Goal: Task Accomplishment & Management: Manage account settings

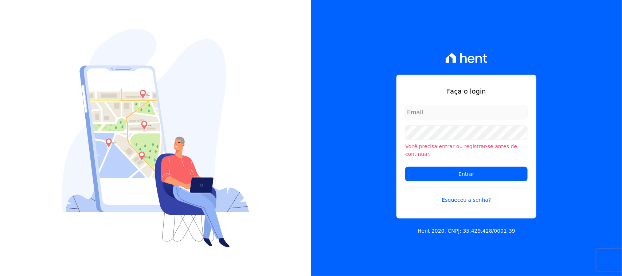
drag, startPoint x: 465, startPoint y: 118, endPoint x: 466, endPoint y: 122, distance: 5.1
click at [465, 119] on input "email" at bounding box center [466, 112] width 122 height 15
type input "cobranca@construtorafarias.com.br"
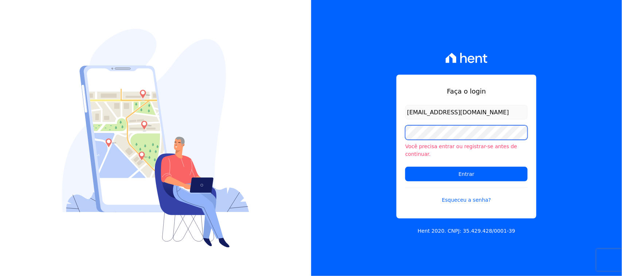
click at [405, 167] on input "Entrar" at bounding box center [466, 174] width 122 height 15
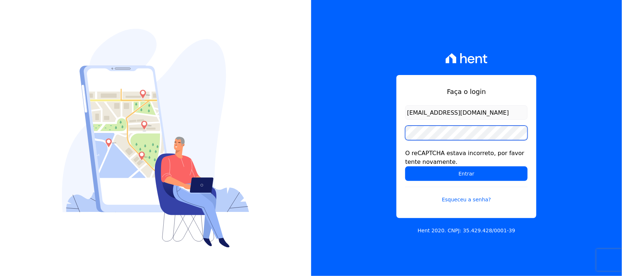
click at [405, 167] on input "Entrar" at bounding box center [466, 174] width 122 height 15
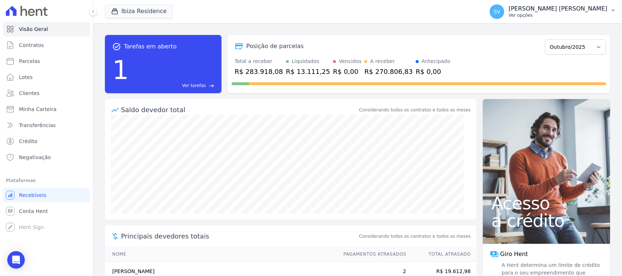
click at [504, 12] on span "SV" at bounding box center [497, 11] width 15 height 15
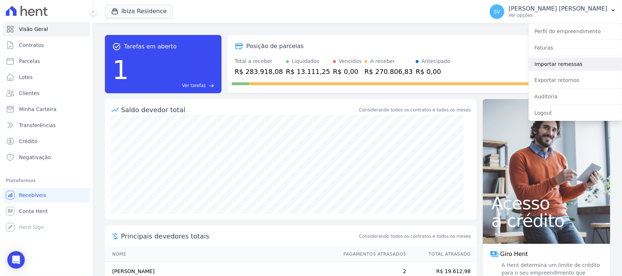
click at [545, 65] on link "Importar remessas" at bounding box center [575, 64] width 93 height 13
click at [562, 64] on link "Importar remessas" at bounding box center [575, 64] width 93 height 13
drag, startPoint x: 153, startPoint y: 13, endPoint x: 128, endPoint y: 26, distance: 28.4
click at [152, 14] on button "Ibiza Residence" at bounding box center [139, 11] width 68 height 14
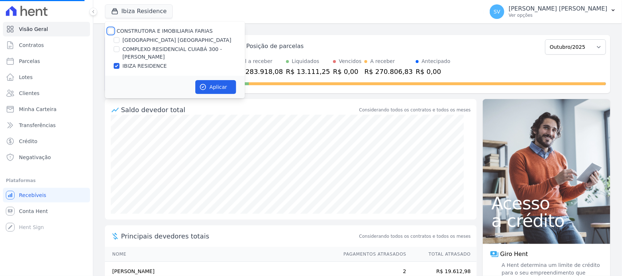
drag, startPoint x: 113, startPoint y: 31, endPoint x: 123, endPoint y: 35, distance: 11.1
click at [113, 31] on input "CONSTRUTORA E IMOBILIARIA FARIAS" at bounding box center [111, 31] width 6 height 6
checkbox input "true"
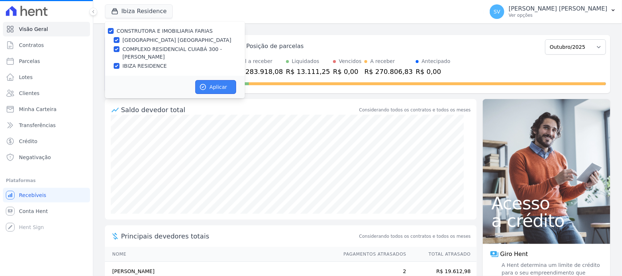
drag, startPoint x: 208, startPoint y: 84, endPoint x: 310, endPoint y: 82, distance: 102.8
click at [207, 84] on button "Aplicar" at bounding box center [215, 87] width 41 height 14
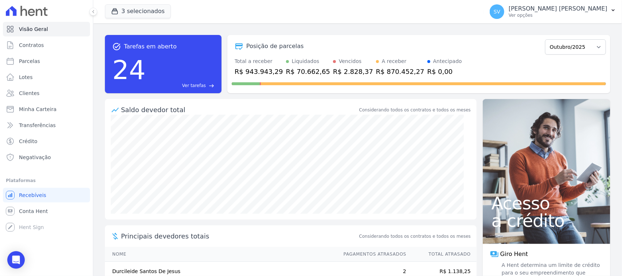
drag, startPoint x: 551, startPoint y: 14, endPoint x: 555, endPoint y: 23, distance: 10.0
click at [550, 14] on p "Ver opções" at bounding box center [558, 15] width 99 height 6
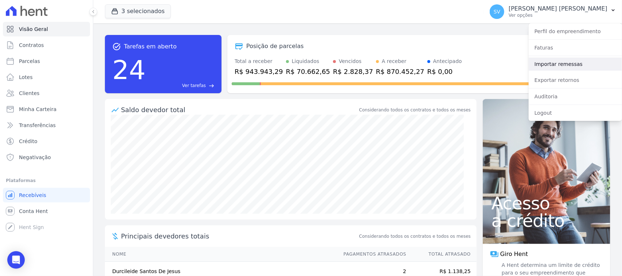
click at [571, 67] on link "Importar remessas" at bounding box center [575, 64] width 93 height 13
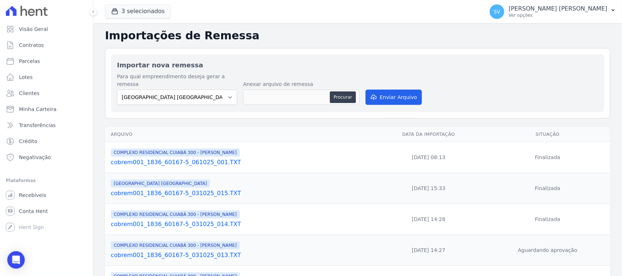
click at [356, 39] on h2 "Importações de Remessa" at bounding box center [357, 35] width 505 height 13
drag, startPoint x: 232, startPoint y: 85, endPoint x: 220, endPoint y: 94, distance: 15.3
click at [232, 90] on select "BAHAMAS EAST VILLAGE COMPLEXO RESIDENCIAL CUIABÁ 300 - JOÃO DE BARRO IBIZA RESI…" at bounding box center [177, 97] width 120 height 15
select select "a999329b-d322-46c5-b2df-9163b092fb9b"
click at [117, 90] on select "BAHAMAS EAST VILLAGE COMPLEXO RESIDENCIAL CUIABÁ 300 - JOÃO DE BARRO IBIZA RESI…" at bounding box center [177, 97] width 120 height 15
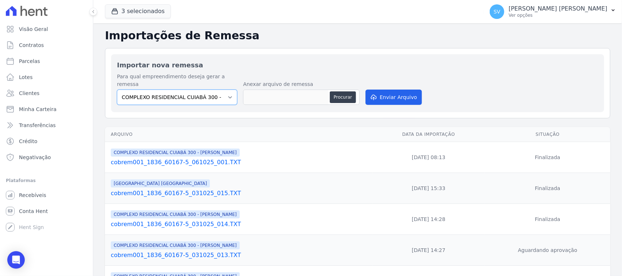
drag, startPoint x: 195, startPoint y: 94, endPoint x: 199, endPoint y: 97, distance: 5.2
click at [195, 95] on select "BAHAMAS EAST VILLAGE COMPLEXO RESIDENCIAL CUIABÁ 300 - JOÃO DE BARRO IBIZA RESI…" at bounding box center [177, 97] width 120 height 15
click at [117, 90] on select "BAHAMAS EAST VILLAGE COMPLEXO RESIDENCIAL CUIABÁ 300 - JOÃO DE BARRO IBIZA RESI…" at bounding box center [177, 97] width 120 height 15
click at [346, 94] on button "Procurar" at bounding box center [343, 97] width 26 height 12
type input "cobrem001_1836_60167-5_061025_002.TXT"
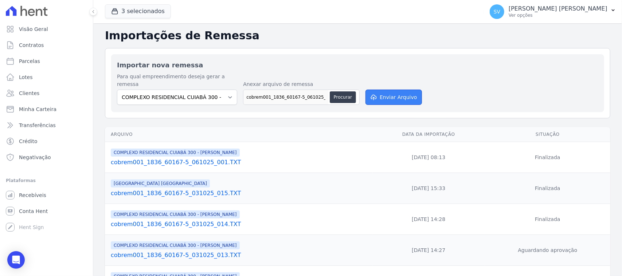
click at [414, 90] on button "Enviar Arquivo" at bounding box center [394, 97] width 56 height 15
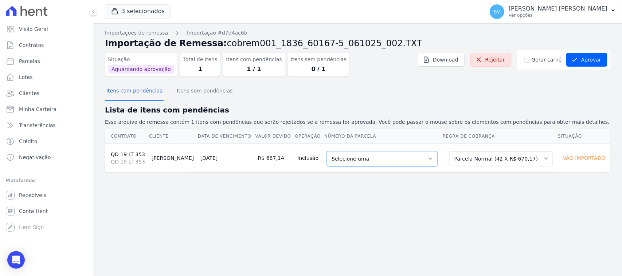
click at [359, 159] on select "Selecione uma 7 - 20/11/2025 - R$ 670,17 - Agendado 8 - 20/12/2025 - R$ 670,17 …" at bounding box center [382, 158] width 111 height 15
click at [359, 160] on select "Selecione uma 7 - 20/11/2025 - R$ 670,17 - Agendado 8 - 20/12/2025 - R$ 670,17 …" at bounding box center [382, 158] width 111 height 15
click at [351, 161] on select "Selecione uma 7 - 20/11/2025 - R$ 670,17 - Agendado 8 - 20/12/2025 - R$ 670,17 …" at bounding box center [382, 158] width 111 height 15
drag, startPoint x: 500, startPoint y: 155, endPoint x: 498, endPoint y: 164, distance: 9.0
click at [500, 156] on select "Selecione uma Nova Parcela Avulsa Parcela Avulsa Existente Parcela Normal (42 X…" at bounding box center [501, 158] width 103 height 15
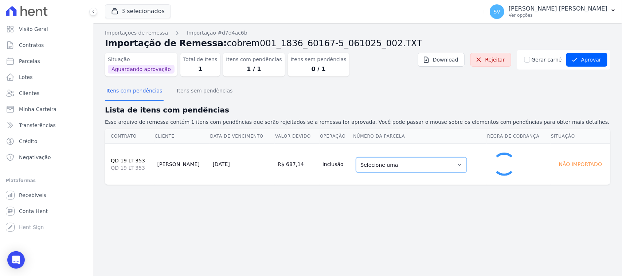
click at [406, 166] on select "Selecione uma 7 - 20/11/2025 - R$ 670,17 - Agendado 8 - 20/12/2025 - R$ 670,17 …" at bounding box center [411, 164] width 111 height 15
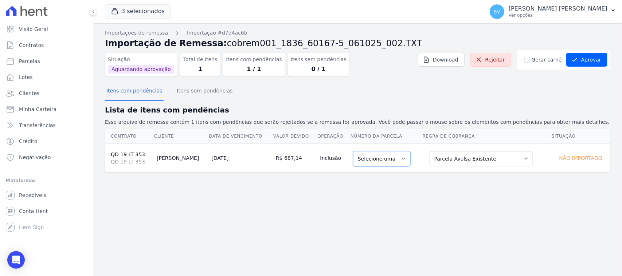
click at [398, 160] on select "Selecione uma" at bounding box center [382, 158] width 58 height 15
drag, startPoint x: 453, startPoint y: 159, endPoint x: 452, endPoint y: 164, distance: 5.5
click at [453, 159] on select "Selecione uma Nova Parcela Avulsa Parcela Avulsa Existente Parcela Normal (42 X…" at bounding box center [481, 158] width 103 height 15
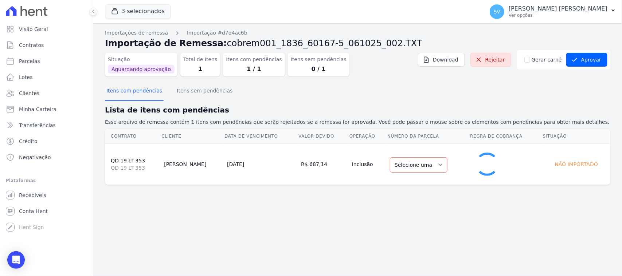
select select "1"
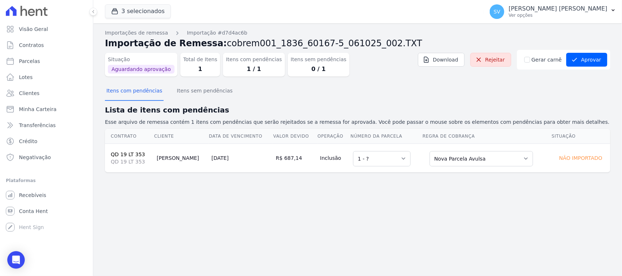
drag, startPoint x: 374, startPoint y: 199, endPoint x: 336, endPoint y: 185, distance: 40.6
click at [372, 197] on div "Importações de remessa Importação #d7d4ac6b Importação de Remessa: cobrem001_18…" at bounding box center [357, 149] width 529 height 253
click at [195, 100] on button "Itens sem pendências" at bounding box center [204, 91] width 59 height 19
drag, startPoint x: 137, startPoint y: 93, endPoint x: 181, endPoint y: 106, distance: 46.1
click at [137, 93] on button "Itens com pendências" at bounding box center [134, 91] width 59 height 19
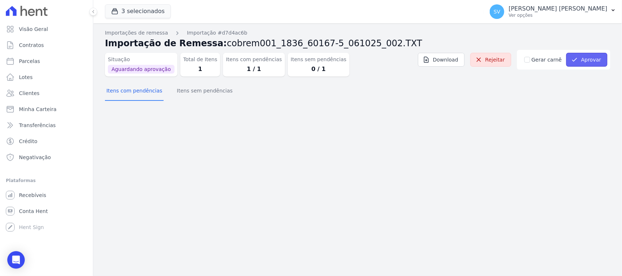
click at [589, 59] on button "Aprovar" at bounding box center [586, 60] width 41 height 14
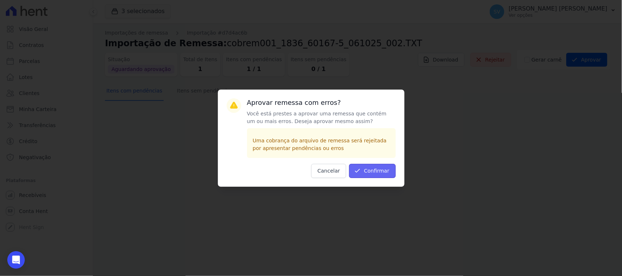
click at [365, 169] on button "Confirmar" at bounding box center [372, 171] width 47 height 14
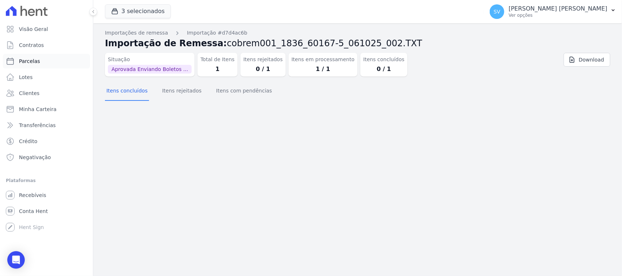
click at [38, 59] on link "Parcelas" at bounding box center [46, 61] width 87 height 15
select select
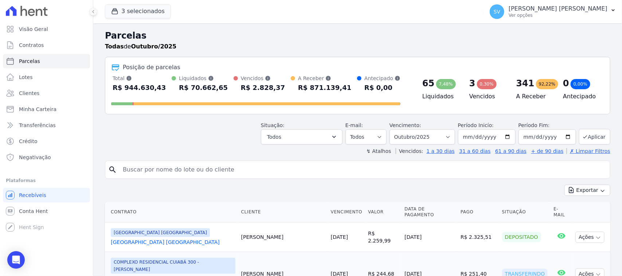
click at [224, 165] on input "search" at bounding box center [362, 170] width 489 height 15
type input "EDILAINE NASCIMENTO DA SILVA DE PAULA"
select select
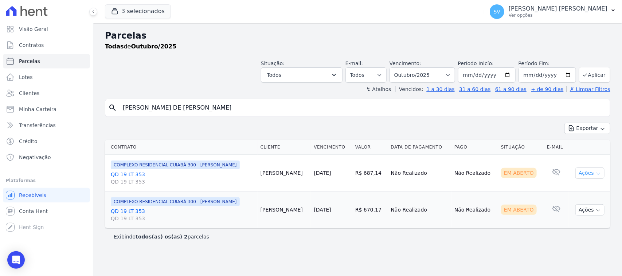
drag, startPoint x: 589, startPoint y: 171, endPoint x: 582, endPoint y: 178, distance: 9.3
click at [589, 172] on button "Ações" at bounding box center [589, 173] width 29 height 11
click at [576, 189] on link "Ver boleto" at bounding box center [587, 189] width 70 height 13
click at [56, 72] on link "Lotes" at bounding box center [46, 77] width 87 height 15
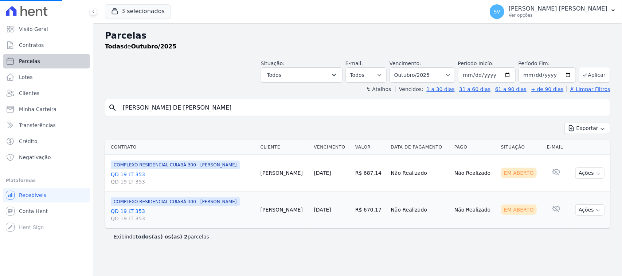
select select
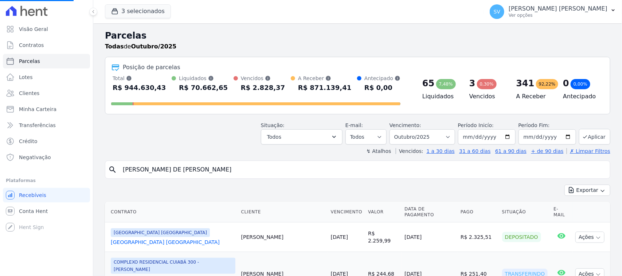
drag, startPoint x: 269, startPoint y: 172, endPoint x: 115, endPoint y: 177, distance: 153.5
click at [115, 177] on div "search EDILAINE NASCIMENTO DA SILVA DE PAULA" at bounding box center [357, 170] width 505 height 18
type input "al"
select select
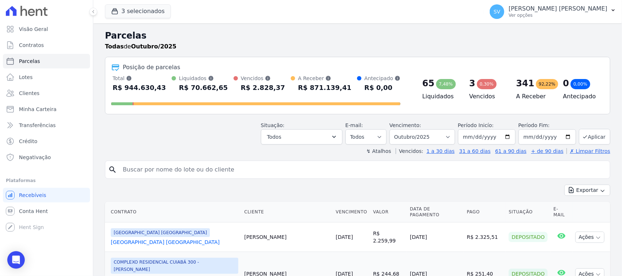
click at [145, 172] on input "search" at bounding box center [362, 170] width 489 height 15
type input "ALEX DE SOUZA MURTA"
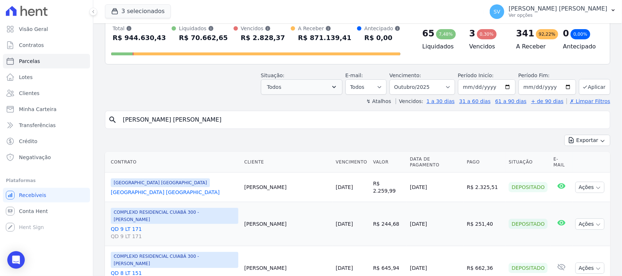
scroll to position [137, 0]
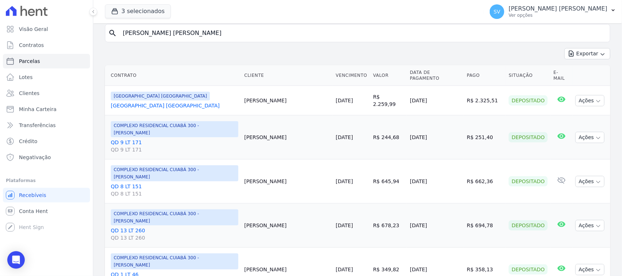
select select
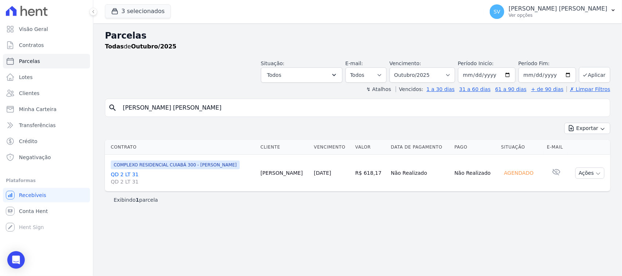
click at [436, 67] on div "Vencimento: Filtrar por período ──────── Todos os meses Outubro/2022 Novembro/2…" at bounding box center [423, 71] width 66 height 23
click at [434, 74] on select "Filtrar por período ──────── Todos os meses Outubro/2022 Novembro/2022 Dezembro…" at bounding box center [423, 74] width 66 height 15
select select "08/2025"
click at [399, 67] on select "[GEOGRAPHIC_DATA] por período ──────── Todos os meses Outubro/2022 Novembro/202…" at bounding box center [423, 74] width 66 height 15
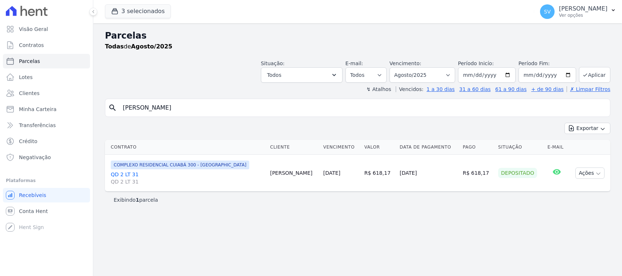
select select
click at [431, 75] on select "[GEOGRAPHIC_DATA] por período ──────── Todos os meses Outubro/2022 Novembro/202…" at bounding box center [423, 74] width 66 height 15
select select "09/2025"
click at [399, 67] on select "[GEOGRAPHIC_DATA] por período ──────── Todos os meses Outubro/2022 Novembro/202…" at bounding box center [423, 74] width 66 height 15
select select
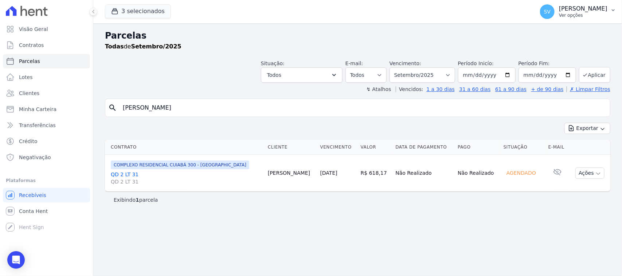
click at [559, 11] on p "[PERSON_NAME]" at bounding box center [583, 8] width 48 height 7
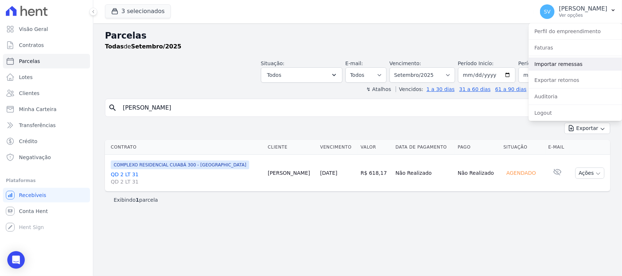
click at [556, 59] on link "Importar remessas" at bounding box center [575, 64] width 93 height 13
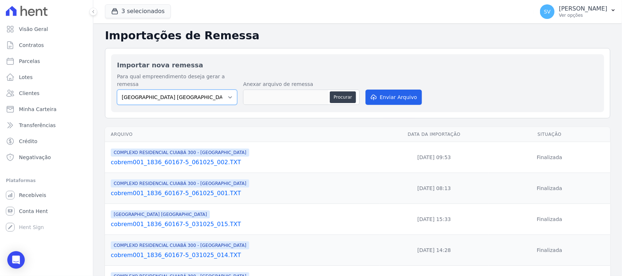
drag, startPoint x: 139, startPoint y: 89, endPoint x: 146, endPoint y: 97, distance: 10.6
click at [141, 90] on select "[GEOGRAPHIC_DATA] COMPLEXO RESIDENCIAL [GEOGRAPHIC_DATA] 300 - [GEOGRAPHIC_DATA…" at bounding box center [177, 97] width 120 height 15
select select "a999329b-d322-46c5-b2df-9163b092fb9b"
click at [117, 90] on select "[GEOGRAPHIC_DATA] COMPLEXO RESIDENCIAL [GEOGRAPHIC_DATA] 300 - [GEOGRAPHIC_DATA…" at bounding box center [177, 97] width 120 height 15
click at [344, 91] on button "Procurar" at bounding box center [343, 97] width 26 height 12
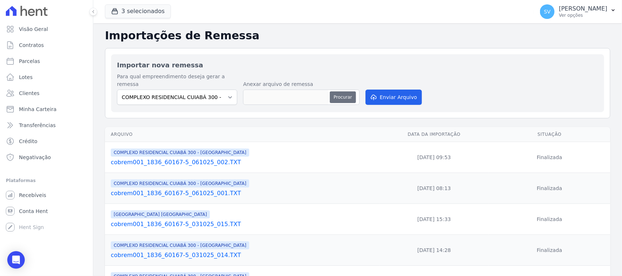
type input "cobrem001_1836_60167-5_061025_004.TXT"
click at [406, 90] on button "Enviar Arquivo" at bounding box center [394, 97] width 56 height 15
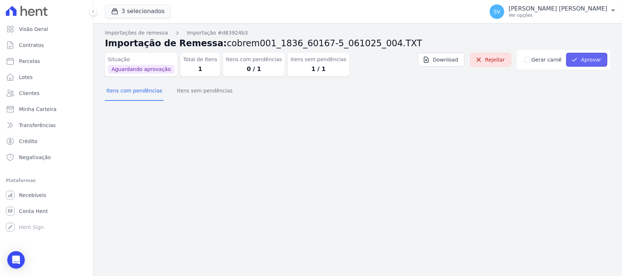
click at [584, 57] on button "Aprovar" at bounding box center [586, 60] width 41 height 14
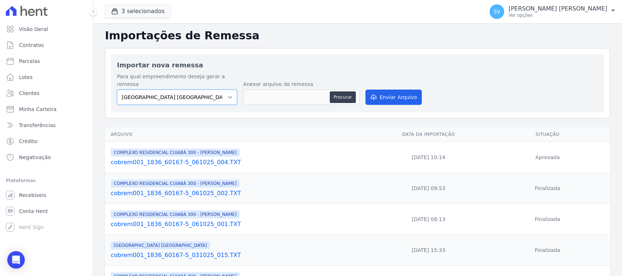
drag, startPoint x: 199, startPoint y: 85, endPoint x: 204, endPoint y: 97, distance: 13.2
click at [199, 90] on select "[GEOGRAPHIC_DATA] COMPLEXO RESIDENCIAL [GEOGRAPHIC_DATA] 300 - [PERSON_NAME][GE…" at bounding box center [177, 97] width 120 height 15
select select "a999329b-d322-46c5-b2df-9163b092fb9b"
click at [117, 90] on select "[GEOGRAPHIC_DATA] COMPLEXO RESIDENCIAL [GEOGRAPHIC_DATA] 300 - [PERSON_NAME][GE…" at bounding box center [177, 97] width 120 height 15
drag, startPoint x: 223, startPoint y: 86, endPoint x: 225, endPoint y: 97, distance: 11.2
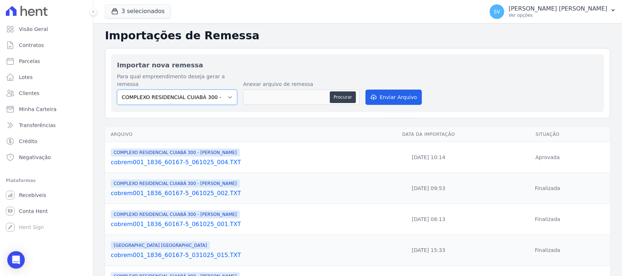
click at [223, 90] on select "BAHAMAS EAST VILLAGE COMPLEXO RESIDENCIAL CUIABÁ 300 - JOÃO DE BARRO IBIZA RESI…" at bounding box center [177, 97] width 120 height 15
click at [117, 90] on select "BAHAMAS EAST VILLAGE COMPLEXO RESIDENCIAL CUIABÁ 300 - JOÃO DE BARRO IBIZA RESI…" at bounding box center [177, 97] width 120 height 15
click at [338, 91] on button "Procurar" at bounding box center [343, 97] width 26 height 12
type input "cobrem001_1836_60167-5_061025_005.TXT"
drag, startPoint x: 401, startPoint y: 91, endPoint x: 228, endPoint y: 85, distance: 172.9
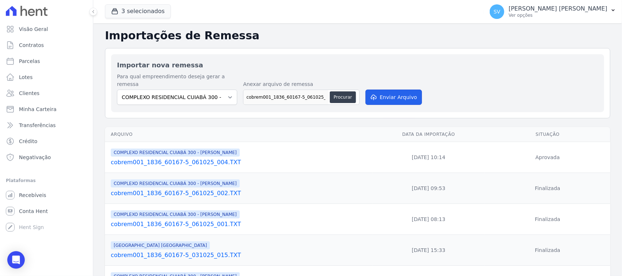
click at [399, 93] on button "Enviar Arquivo" at bounding box center [394, 97] width 56 height 15
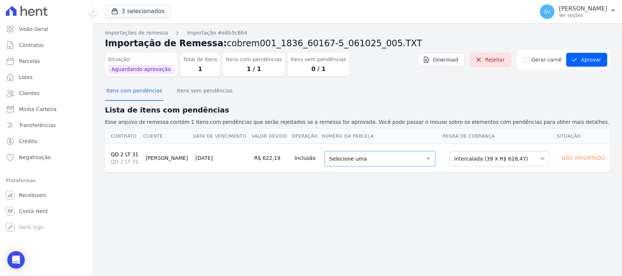
drag, startPoint x: 361, startPoint y: 157, endPoint x: 361, endPoint y: 161, distance: 4.4
click at [361, 157] on select "Selecione uma 7 - [DATE] - R$ 628,47 - Agendado 8 - [DATE] - R$ 628,47 - Agenda…" at bounding box center [380, 158] width 111 height 15
drag, startPoint x: 501, startPoint y: 154, endPoint x: 498, endPoint y: 166, distance: 12.8
click at [500, 155] on select "Selecione uma Nova Parcela Avulsa Parcela Avulsa Existente Parcela Normal (1 X …" at bounding box center [500, 158] width 100 height 15
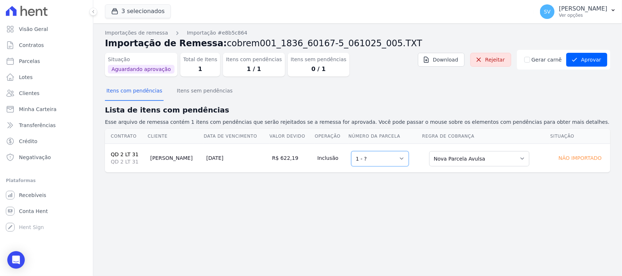
click at [385, 157] on select "Selecione uma 1 - ?" at bounding box center [380, 158] width 58 height 15
click at [438, 165] on select "Selecione uma Nova Parcela Avulsa Parcela Avulsa Existente Parcela Normal (1 X …" at bounding box center [479, 158] width 100 height 15
click at [364, 188] on div "Importações de remessa Importação #e8b5c864 Importação de Remessa: cobrem001_18…" at bounding box center [357, 149] width 529 height 253
click at [458, 159] on select "Selecione uma Nova Parcela Avulsa Parcela Avulsa Existente Parcela Normal (1 X …" at bounding box center [479, 158] width 100 height 15
click at [429, 151] on select "Selecione uma Nova Parcela Avulsa Parcela Avulsa Existente Parcela Normal (1 X …" at bounding box center [479, 158] width 100 height 15
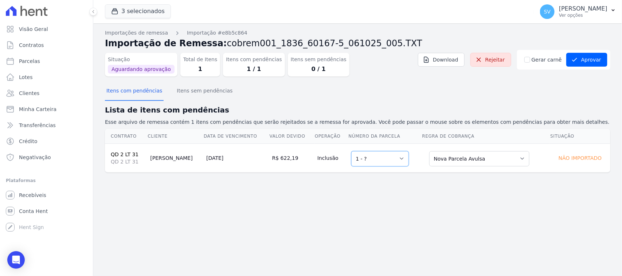
drag, startPoint x: 381, startPoint y: 159, endPoint x: 383, endPoint y: 163, distance: 3.9
click at [381, 159] on select "Selecione uma 1 - ?" at bounding box center [380, 158] width 58 height 15
click at [351, 151] on select "Selecione uma 1 - ?" at bounding box center [380, 158] width 58 height 15
click at [458, 151] on select "Selecione uma Nova Parcela Avulsa Parcela Avulsa Existente Parcela Normal (1 X …" at bounding box center [479, 158] width 100 height 15
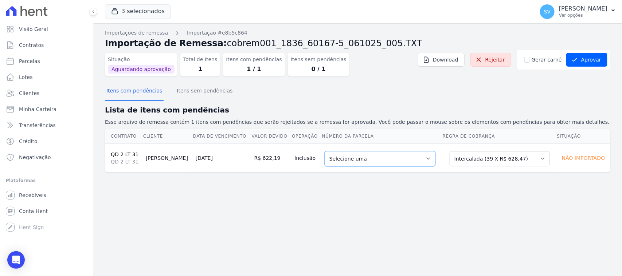
click at [335, 158] on select "Selecione uma 7 - 30/10/2025 - R$ 628,47 - Agendado 8 - 30/11/2025 - R$ 628,47 …" at bounding box center [380, 158] width 111 height 15
drag, startPoint x: 475, startPoint y: 113, endPoint x: 486, endPoint y: 160, distance: 48.4
click at [474, 112] on h2 "Lista de itens com pendências" at bounding box center [357, 110] width 505 height 11
drag, startPoint x: 486, startPoint y: 162, endPoint x: 483, endPoint y: 166, distance: 5.4
click at [486, 163] on select "Selecione uma Nova Parcela Avulsa Parcela Avulsa Existente Parcela Normal (1 X …" at bounding box center [500, 158] width 100 height 15
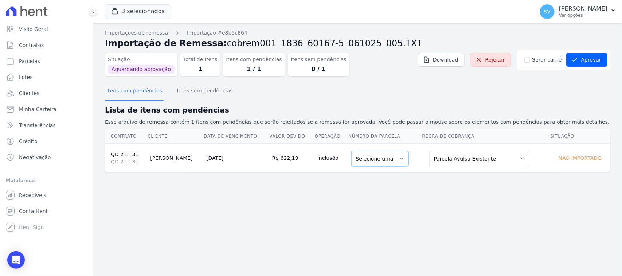
click at [374, 166] on select "Selecione uma" at bounding box center [380, 158] width 58 height 15
click at [414, 198] on div "Importações de remessa Importação #e8b5c864 Importação de Remessa: cobrem001_18…" at bounding box center [357, 149] width 529 height 253
click at [445, 154] on select "Selecione uma Nova Parcela Avulsa Parcela Avulsa Existente Parcela Normal (1 X …" at bounding box center [479, 158] width 100 height 15
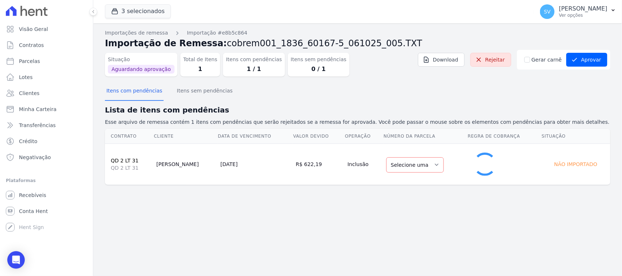
select select "1"
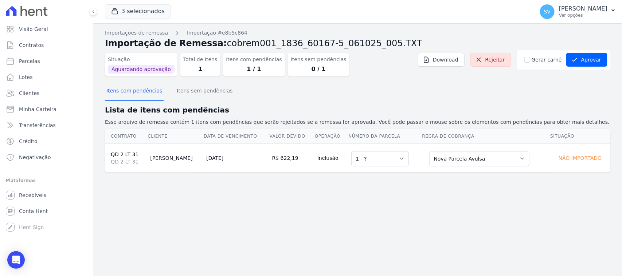
drag, startPoint x: 336, startPoint y: 212, endPoint x: 332, endPoint y: 206, distance: 7.1
click at [336, 212] on div "Importações de remessa Importação #e8b5c864 Importação de Remessa: cobrem001_18…" at bounding box center [357, 149] width 529 height 253
click at [360, 162] on select "Selecione uma 1 - ?" at bounding box center [380, 158] width 58 height 15
drag, startPoint x: 331, startPoint y: 195, endPoint x: 250, endPoint y: 174, distance: 83.5
click at [321, 194] on div "Importações de remessa Importação #e8b5c864 Importação de Remessa: cobrem001_18…" at bounding box center [357, 149] width 529 height 253
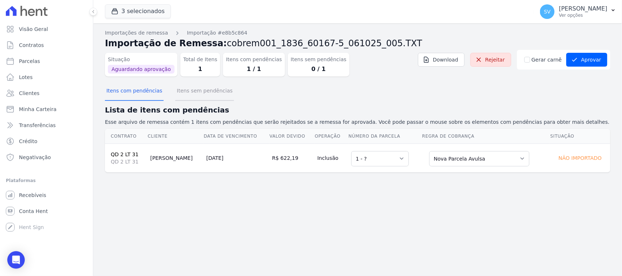
drag, startPoint x: 181, startPoint y: 96, endPoint x: 167, endPoint y: 98, distance: 15.1
click at [182, 96] on button "Itens sem pendências" at bounding box center [204, 91] width 59 height 19
drag, startPoint x: 137, startPoint y: 95, endPoint x: 161, endPoint y: 135, distance: 46.4
click at [138, 95] on button "Itens com pendências" at bounding box center [134, 91] width 59 height 19
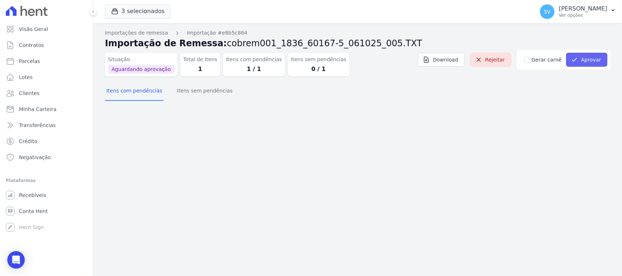
click at [578, 56] on icon "submit" at bounding box center [574, 59] width 7 height 7
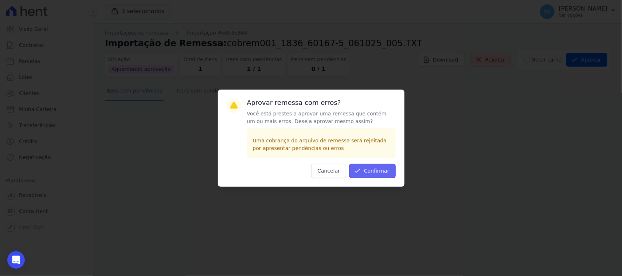
click at [378, 169] on button "Confirmar" at bounding box center [372, 171] width 47 height 14
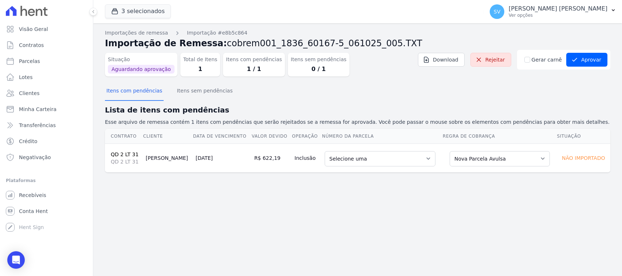
select select "none"
drag, startPoint x: 36, startPoint y: 59, endPoint x: 65, endPoint y: 86, distance: 40.0
click at [36, 59] on span "Parcelas" at bounding box center [29, 61] width 21 height 7
select select
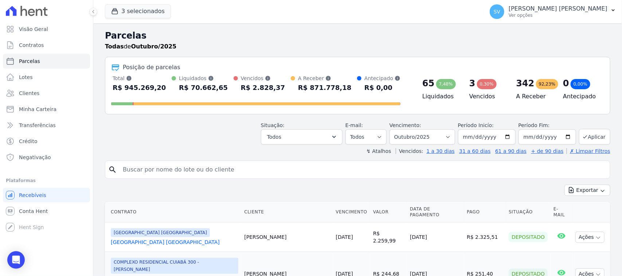
click at [183, 167] on input "search" at bounding box center [362, 170] width 489 height 15
type input "[PERSON_NAME] [PERSON_NAME]"
click at [437, 132] on select "[GEOGRAPHIC_DATA] por período ──────── Todos os meses Outubro/2022 Novembro/202…" at bounding box center [423, 136] width 66 height 15
select select "09/2025"
click at [392, 129] on select "[GEOGRAPHIC_DATA] por período ──────── Todos os meses Outubro/2022 Novembro/202…" at bounding box center [423, 136] width 66 height 15
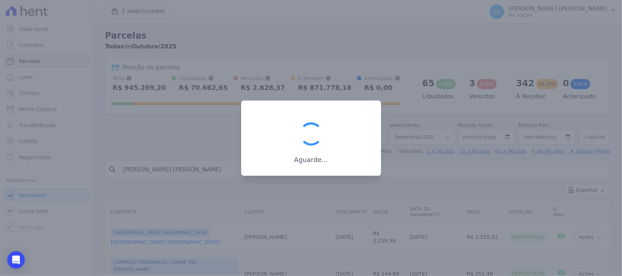
click at [328, 126] on div "Aguarde..." at bounding box center [311, 142] width 117 height 45
drag, startPoint x: 328, startPoint y: 126, endPoint x: 314, endPoint y: 132, distance: 15.5
click at [327, 127] on div "Aguarde..." at bounding box center [311, 142] width 117 height 45
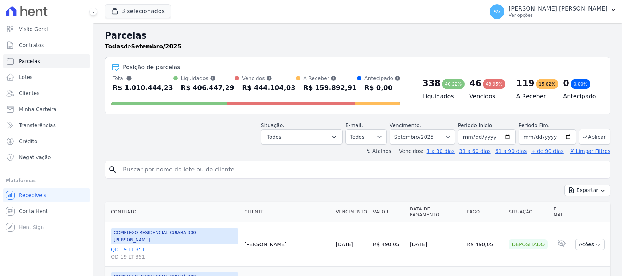
select select
click at [274, 163] on input "search" at bounding box center [362, 170] width 489 height 15
click at [208, 173] on input "search" at bounding box center [362, 170] width 489 height 15
type input "[PERSON_NAME] [PERSON_NAME]"
select select
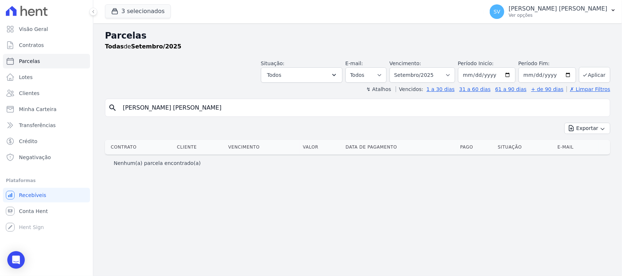
click at [242, 110] on input "[PERSON_NAME] [PERSON_NAME]" at bounding box center [362, 108] width 489 height 15
drag, startPoint x: 420, startPoint y: 74, endPoint x: 420, endPoint y: 79, distance: 5.1
click at [420, 75] on select "Filtrar por período ──────── Todos os meses Outubro/2022 Novembro/2022 Dezembro…" at bounding box center [423, 74] width 66 height 15
click at [318, 110] on input "[PERSON_NAME]" at bounding box center [362, 108] width 489 height 15
select select
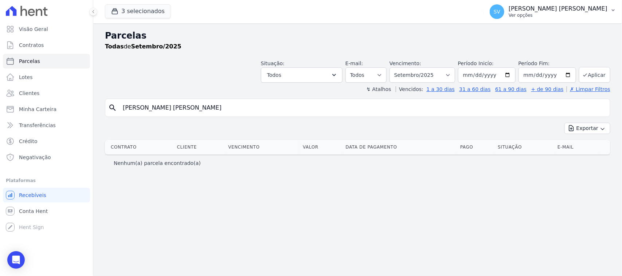
click at [520, 6] on div "SV SHIRLEY VANESSA SOUSA ALVES Ver opções" at bounding box center [549, 11] width 118 height 15
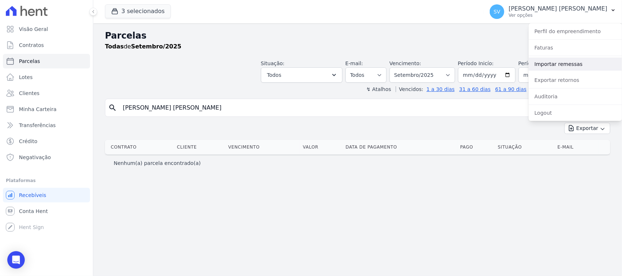
click at [560, 60] on link "Importar remessas" at bounding box center [575, 64] width 93 height 13
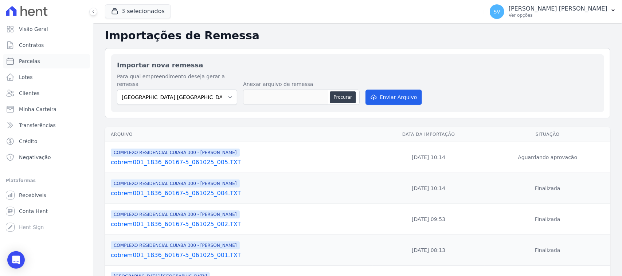
drag, startPoint x: 45, startPoint y: 64, endPoint x: 122, endPoint y: 1, distance: 100.2
click at [45, 65] on link "Parcelas" at bounding box center [46, 61] width 87 height 15
select select
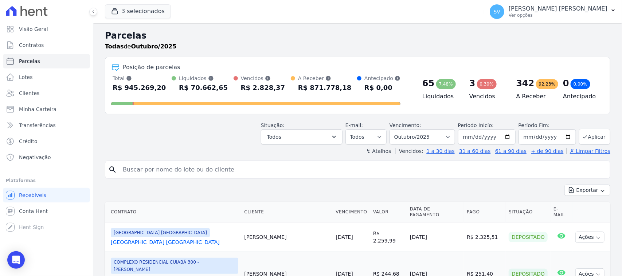
click at [151, 168] on input "search" at bounding box center [362, 170] width 489 height 15
type input "[PERSON_NAME]"
select select
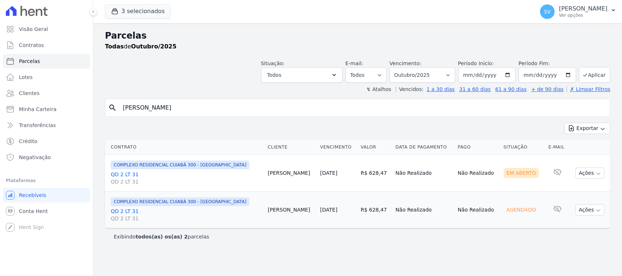
select select
drag, startPoint x: 590, startPoint y: 167, endPoint x: 587, endPoint y: 171, distance: 5.6
click at [590, 167] on td "Ações Ver boleto [GEOGRAPHIC_DATA] Antecipação não disponível Enviar whatsapp É…" at bounding box center [590, 173] width 41 height 37
click at [586, 172] on button "Ações" at bounding box center [589, 173] width 29 height 11
click at [582, 188] on link "Ver boleto" at bounding box center [587, 189] width 70 height 13
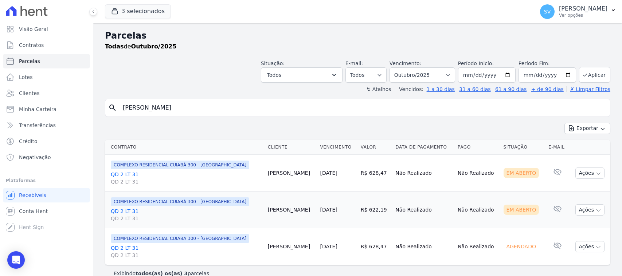
select select
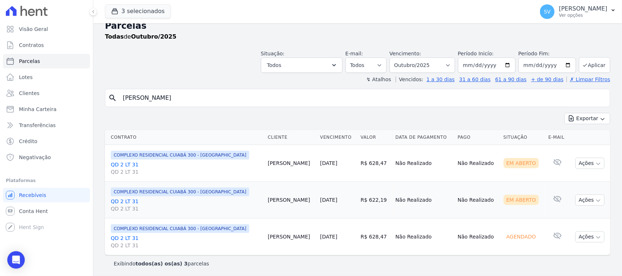
scroll to position [12, 0]
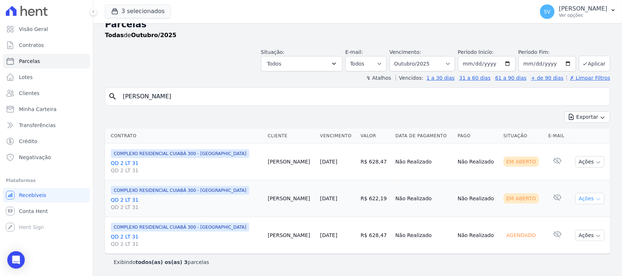
click at [582, 203] on button "Ações" at bounding box center [589, 198] width 29 height 11
click at [568, 212] on link "Ver boleto" at bounding box center [587, 214] width 70 height 13
drag, startPoint x: 245, startPoint y: 94, endPoint x: 113, endPoint y: 85, distance: 131.5
click at [112, 86] on div "Parcelas Todas de Outubro/2025 Situação: Agendado Em Aberto Pago Processando Ca…" at bounding box center [357, 144] width 529 height 264
paste input "[PERSON_NAME]"
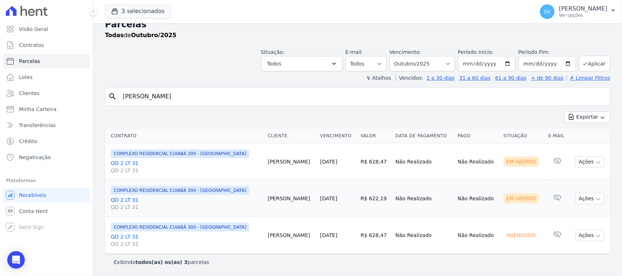
type input "[PERSON_NAME]"
select select
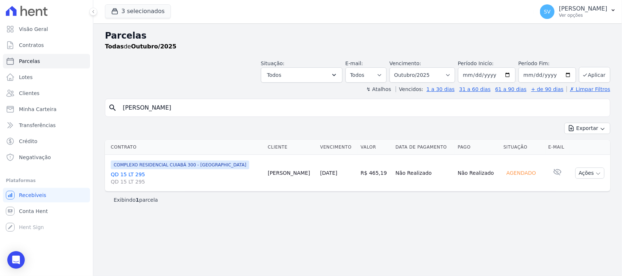
drag, startPoint x: 580, startPoint y: 170, endPoint x: 556, endPoint y: 181, distance: 26.4
click at [580, 170] on button "Ações" at bounding box center [589, 173] width 29 height 11
click at [491, 219] on div "Parcelas Todas de Outubro/2025 Situação: Agendado Em Aberto Pago Processando Ca…" at bounding box center [357, 149] width 529 height 253
click at [582, 173] on button "Ações" at bounding box center [589, 173] width 29 height 11
click at [476, 206] on div "Exibindo 1 parcela" at bounding box center [357, 200] width 505 height 16
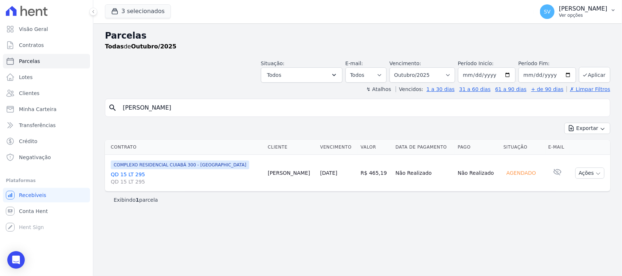
click at [559, 8] on p "[PERSON_NAME]" at bounding box center [583, 8] width 48 height 7
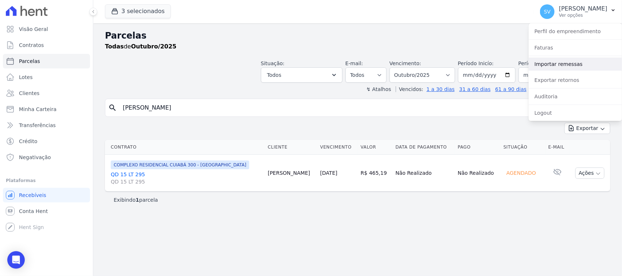
click at [559, 61] on link "Importar remessas" at bounding box center [575, 64] width 93 height 13
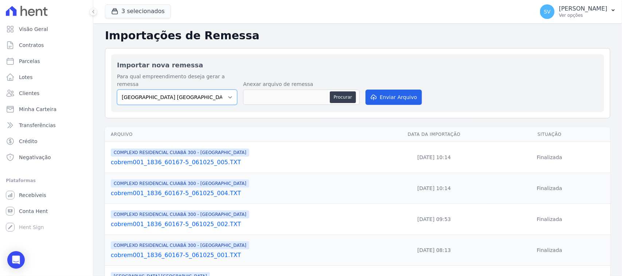
click at [197, 92] on select "BAHAMAS EAST VILLAGE COMPLEXO RESIDENCIAL CUIABÁ 300 - JOÃO DE BARRO IBIZA RESI…" at bounding box center [177, 97] width 120 height 15
select select "a999329b-d322-46c5-b2df-9163b092fb9b"
click at [117, 90] on select "BAHAMAS EAST VILLAGE COMPLEXO RESIDENCIAL CUIABÁ 300 - JOÃO DE BARRO IBIZA RESI…" at bounding box center [177, 97] width 120 height 15
click at [333, 91] on button "Procurar" at bounding box center [343, 97] width 26 height 12
type input "cobrem001_1836_60167-5_061025_006.TXT"
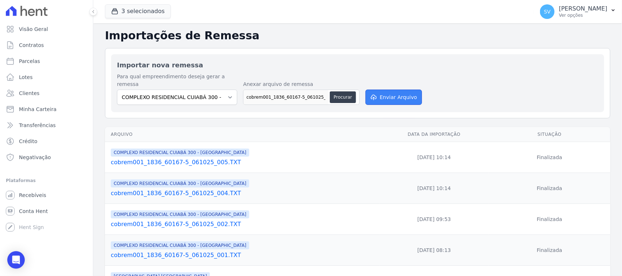
click at [398, 90] on button "Enviar Arquivo" at bounding box center [394, 97] width 56 height 15
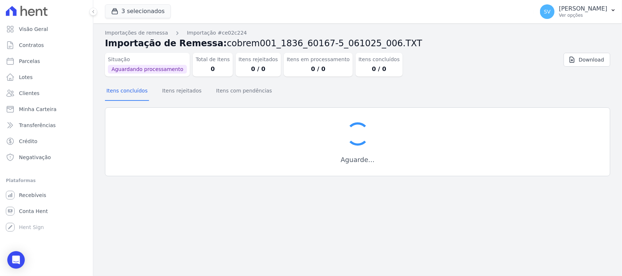
click at [424, 79] on div "Situação Aguardando processamento Total de Itens 0 Itens rejeitados 0 / 0 Itens…" at bounding box center [357, 66] width 505 height 32
click at [434, 192] on div "Importações de remessa Importação #ce02c224 Importação de Remessa: cobrem001_18…" at bounding box center [357, 149] width 529 height 253
drag, startPoint x: 387, startPoint y: 214, endPoint x: 375, endPoint y: 212, distance: 11.9
click at [386, 215] on div "Importações de remessa Importação #ce02c224 Importação de Remessa: cobrem001_18…" at bounding box center [357, 149] width 529 height 253
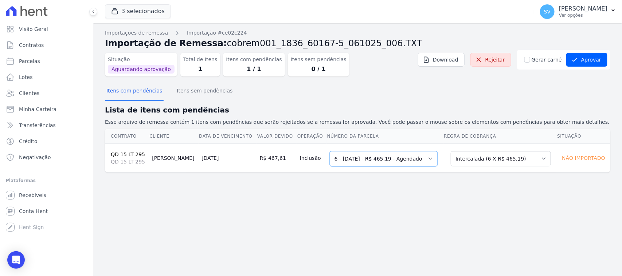
drag, startPoint x: 420, startPoint y: 160, endPoint x: 439, endPoint y: 155, distance: 20.4
click at [420, 160] on select "Selecione uma 2 - [DATE] - R$ 452,84 - Agendado 6 - [DATE] - R$ 465,19 - Agenda…" at bounding box center [384, 158] width 108 height 15
click at [330, 151] on select "Selecione uma 2 - [DATE] - R$ 452,84 - Agendado 6 - [DATE] - R$ 465,19 - Agenda…" at bounding box center [384, 158] width 108 height 15
drag, startPoint x: 513, startPoint y: 196, endPoint x: 287, endPoint y: 151, distance: 230.7
click at [513, 196] on div "Importações de remessa Importação #ce02c224 Importação de Remessa: cobrem001_18…" at bounding box center [357, 149] width 529 height 253
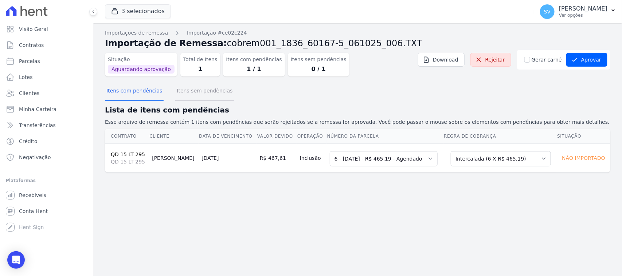
drag, startPoint x: 201, startPoint y: 86, endPoint x: 130, endPoint y: 101, distance: 72.8
click at [201, 87] on button "Itens sem pendências" at bounding box center [204, 91] width 59 height 19
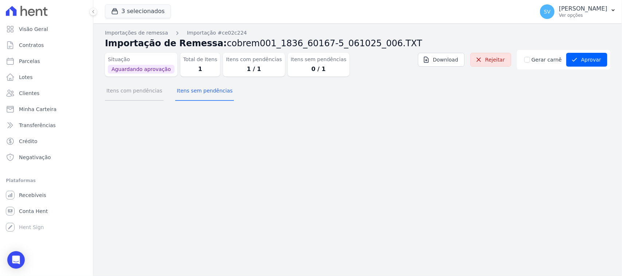
drag, startPoint x: 129, startPoint y: 94, endPoint x: 130, endPoint y: 101, distance: 7.0
click at [129, 94] on button "Itens com pendências" at bounding box center [134, 91] width 59 height 19
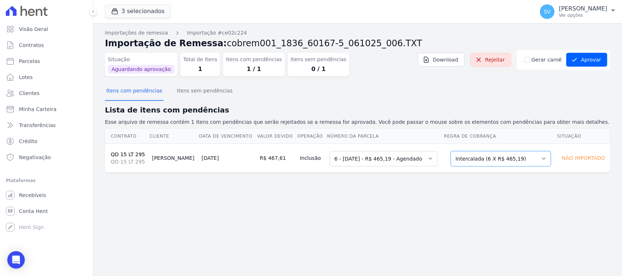
click at [520, 158] on select "Selecione uma Nova Parcela Avulsa Parcela Avulsa Existente Parcela Normal (1 X …" at bounding box center [501, 158] width 100 height 15
click at [452, 151] on select "Selecione uma Nova Parcela Avulsa Parcela Avulsa Existente Parcela Normal (1 X …" at bounding box center [501, 158] width 100 height 15
click at [379, 153] on select "Selecione uma 2 - 10/06/2025 - R$ 452,84 - Agendado 6 - 10/10/2025 - R$ 465,19 …" at bounding box center [384, 158] width 108 height 15
click at [330, 151] on select "Selecione uma 2 - 10/06/2025 - R$ 452,84 - Agendado 6 - 10/10/2025 - R$ 465,19 …" at bounding box center [384, 158] width 108 height 15
click at [383, 161] on select "Selecione uma 2 - 10/06/2025 - R$ 452,84 - Agendado 6 - 10/10/2025 - R$ 465,19 …" at bounding box center [384, 158] width 108 height 15
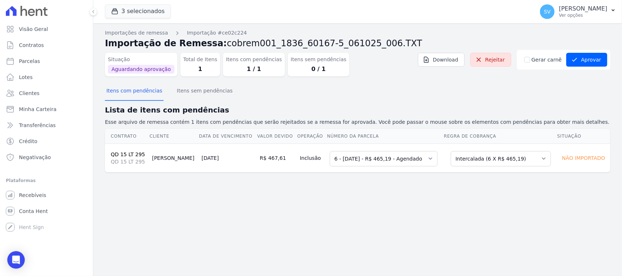
click at [262, 191] on div "Importações de remessa Importação #ce02c224 Importação de Remessa: cobrem001_18…" at bounding box center [357, 149] width 529 height 253
click at [199, 94] on button "Itens sem pendências" at bounding box center [204, 91] width 59 height 19
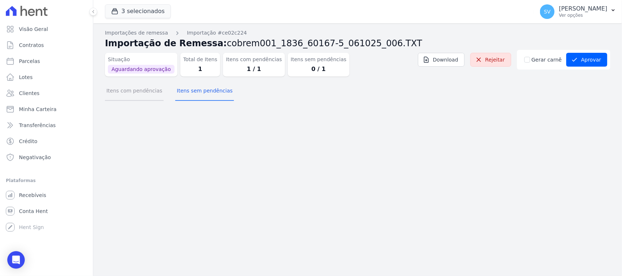
click at [139, 90] on button "Itens com pendências" at bounding box center [134, 91] width 59 height 19
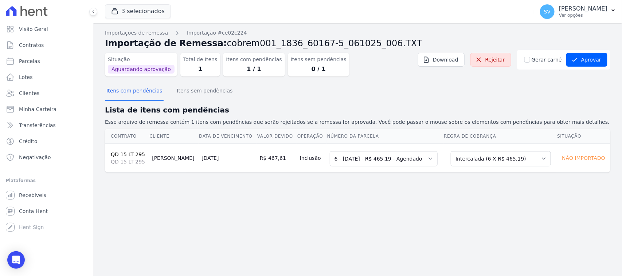
click at [384, 167] on td "Selecione uma 2 - 10/06/2025 - R$ 452,84 - Agendado 6 - 10/10/2025 - R$ 465,19 …" at bounding box center [385, 158] width 117 height 29
click at [385, 163] on select "Selecione uma 2 - 10/06/2025 - R$ 452,84 - Agendado 6 - 10/10/2025 - R$ 465,19 …" at bounding box center [384, 158] width 108 height 15
drag, startPoint x: 340, startPoint y: 161, endPoint x: 341, endPoint y: 166, distance: 4.9
click at [340, 163] on select "Selecione uma 2 - 10/06/2025 - R$ 452,84 - Agendado 6 - 10/10/2025 - R$ 465,19 …" at bounding box center [384, 158] width 108 height 15
drag, startPoint x: 198, startPoint y: 97, endPoint x: 161, endPoint y: 95, distance: 36.1
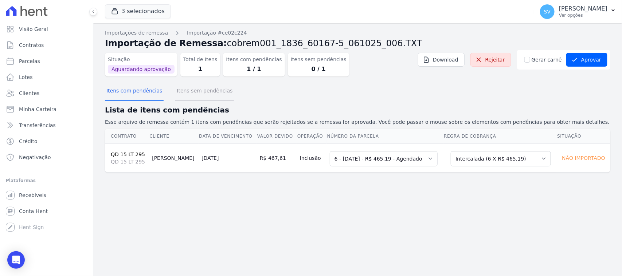
click at [198, 98] on button "Itens sem pendências" at bounding box center [204, 91] width 59 height 19
click at [134, 91] on button "Itens com pendências" at bounding box center [134, 91] width 59 height 19
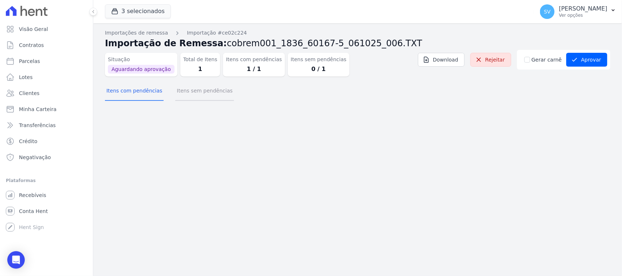
click at [175, 88] on button "Itens sem pendências" at bounding box center [204, 91] width 59 height 19
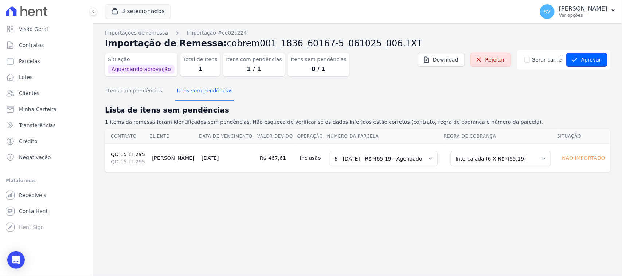
drag, startPoint x: 579, startPoint y: 60, endPoint x: 569, endPoint y: 70, distance: 14.4
click at [578, 60] on icon "submit" at bounding box center [574, 59] width 7 height 7
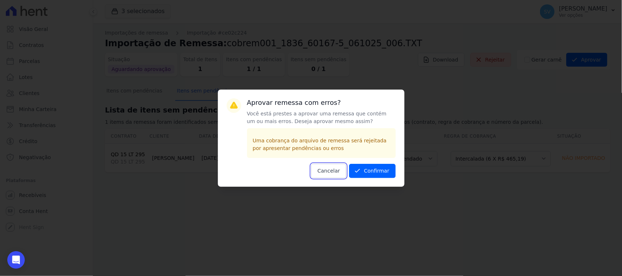
click at [333, 168] on button "Cancelar" at bounding box center [328, 171] width 35 height 14
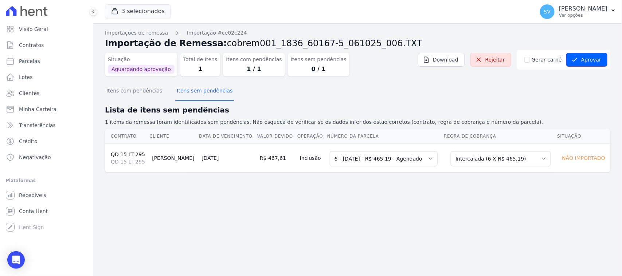
click at [582, 65] on button "Aprovar" at bounding box center [586, 60] width 41 height 14
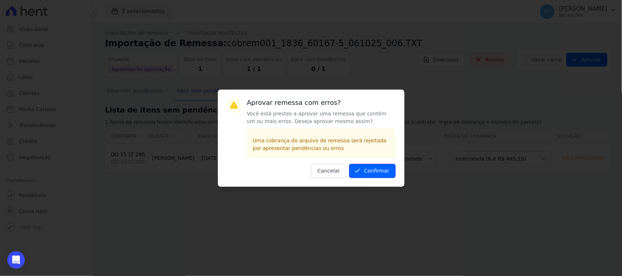
click at [358, 172] on icon "submit" at bounding box center [357, 170] width 7 height 7
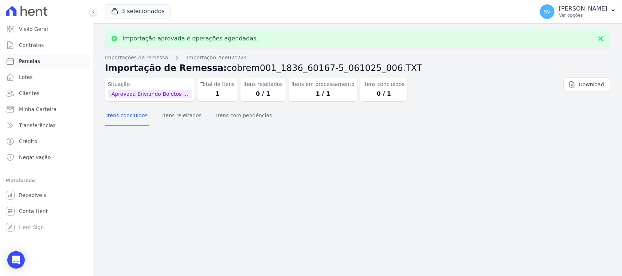
click at [64, 67] on link "Parcelas" at bounding box center [46, 61] width 87 height 15
select select
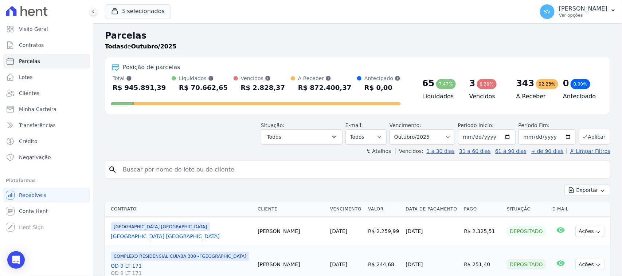
click at [223, 171] on input "search" at bounding box center [362, 170] width 489 height 15
paste input "Segue boleto conforme solicitado: Parcela nº x – Recurso Próprio Vencimento: da…"
type input "Segue boleto conforme solicitado: Parcela nº x – Recurso Próprio Vencimento: da…"
drag, startPoint x: 408, startPoint y: 170, endPoint x: 121, endPoint y: 177, distance: 286.9
click at [121, 177] on input "Segue boleto conforme solicitado: Parcela nº x – Recurso Próprio Vencimento: da…" at bounding box center [362, 170] width 489 height 15
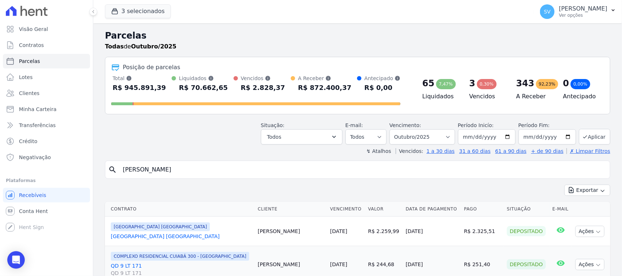
type input "[PERSON_NAME]"
select select
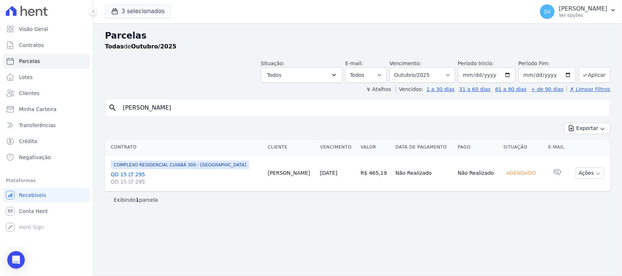
drag, startPoint x: 598, startPoint y: 175, endPoint x: 476, endPoint y: 183, distance: 122.0
click at [595, 175] on icon "button" at bounding box center [598, 174] width 6 height 6
select select
click at [585, 172] on button "Ações" at bounding box center [589, 173] width 29 height 11
click at [523, 184] on td "Agendado" at bounding box center [523, 173] width 45 height 37
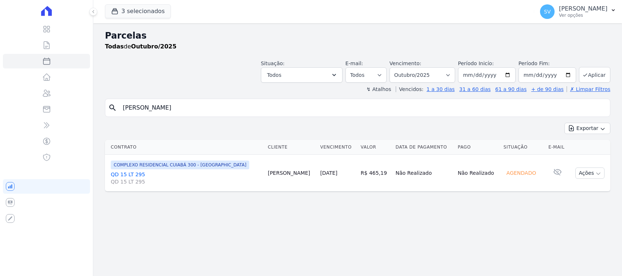
select select
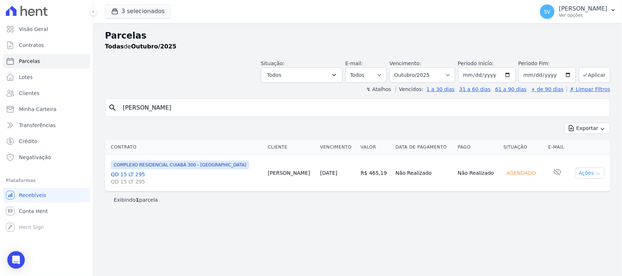
click at [590, 174] on button "Ações" at bounding box center [589, 173] width 29 height 11
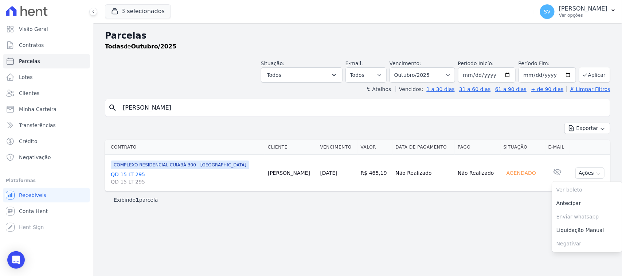
click at [468, 138] on div "Contrato Cliente Vencimento [GEOGRAPHIC_DATA] Data de Pagamento Pago Situação E…" at bounding box center [357, 166] width 529 height 58
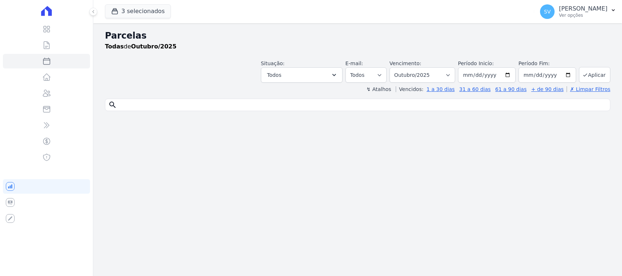
select select
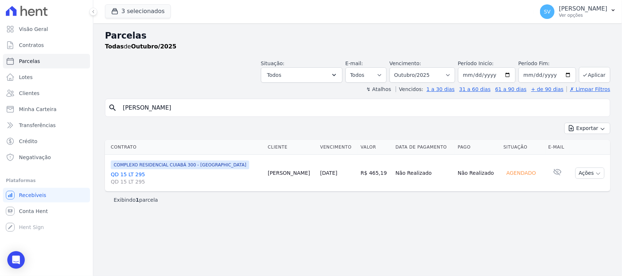
click at [216, 109] on input "[PERSON_NAME]" at bounding box center [362, 108] width 489 height 15
type input "[PERSON_NAME]"
select select
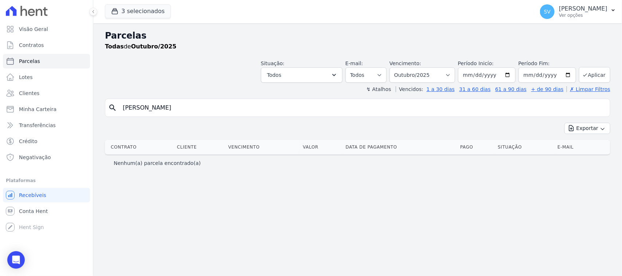
click at [211, 107] on input "IVANETE PAULINO DA SILVA+" at bounding box center [362, 108] width 489 height 15
type input "IVANETE PAULINO DA SILVA"
select select
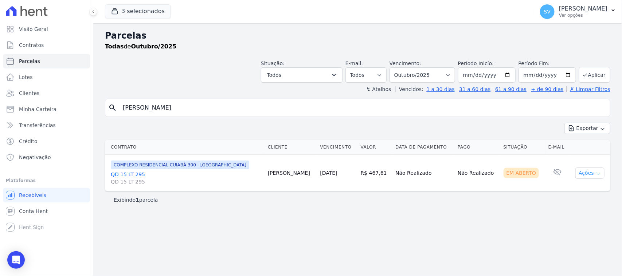
click at [588, 175] on button "Ações" at bounding box center [589, 173] width 29 height 11
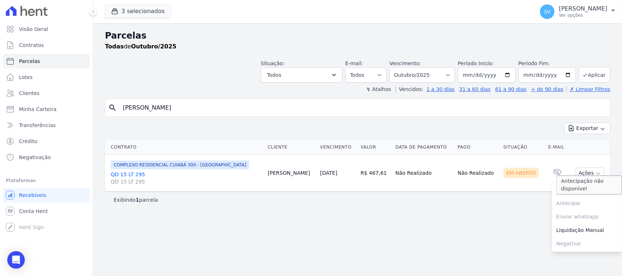
click at [572, 193] on div "Antecipação não disponível" at bounding box center [589, 185] width 66 height 19
click at [572, 187] on div "Antecipação não disponível" at bounding box center [589, 185] width 66 height 19
click at [568, 185] on link "Ver boleto" at bounding box center [587, 189] width 70 height 13
drag, startPoint x: 558, startPoint y: 15, endPoint x: 553, endPoint y: 78, distance: 63.2
click at [552, 18] on div "SV SHIRLEY VANESSA SOUSA ALVES Ver opções" at bounding box center [573, 11] width 67 height 15
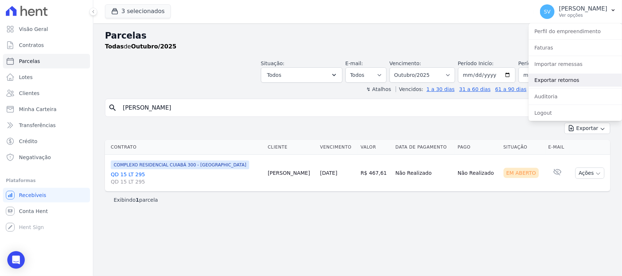
click at [567, 80] on link "Exportar retornos" at bounding box center [575, 80] width 93 height 13
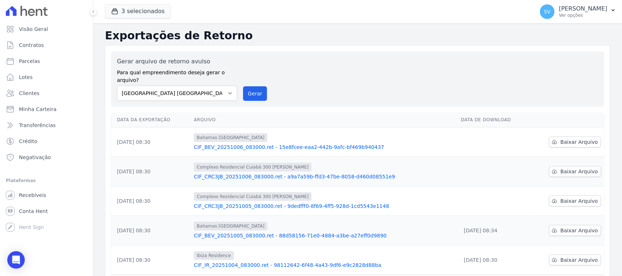
click at [351, 69] on div "Gerar arquivo de retorno avulso Para qual empreendimento deseja gerar o arquivo…" at bounding box center [357, 79] width 481 height 44
drag, startPoint x: 558, startPoint y: 191, endPoint x: 600, endPoint y: 268, distance: 88.2
click at [560, 198] on span "Baixar Arquivo" at bounding box center [579, 201] width 38 height 7
drag, startPoint x: 554, startPoint y: 6, endPoint x: 562, endPoint y: 5, distance: 7.4
click at [559, 6] on p "[PERSON_NAME]" at bounding box center [583, 8] width 48 height 7
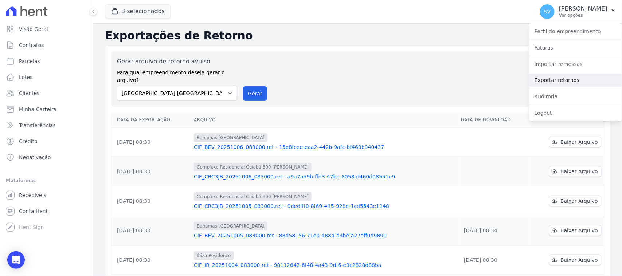
click at [576, 85] on link "Exportar retornos" at bounding box center [575, 80] width 93 height 13
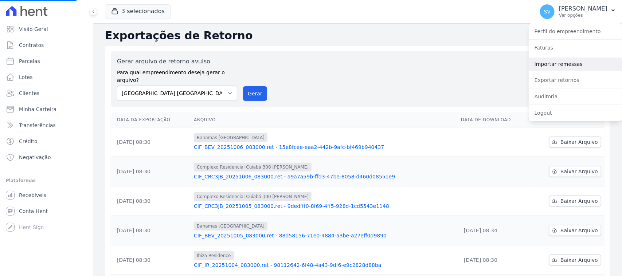
drag, startPoint x: 570, startPoint y: 63, endPoint x: 564, endPoint y: 65, distance: 5.8
click at [569, 64] on link "Importar remessas" at bounding box center [575, 64] width 93 height 13
click at [574, 61] on link "Importar remessas" at bounding box center [575, 64] width 93 height 13
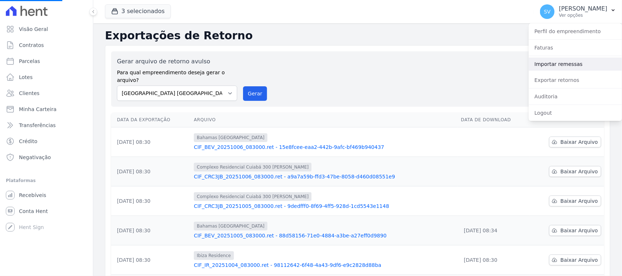
click at [571, 61] on link "Importar remessas" at bounding box center [575, 64] width 93 height 13
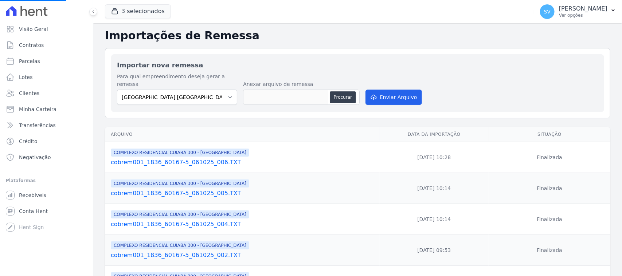
click at [560, 64] on h2 "Importar nova remessa" at bounding box center [357, 65] width 481 height 10
click at [214, 94] on select "[GEOGRAPHIC_DATA] COMPLEXO RESIDENCIAL [GEOGRAPHIC_DATA] 300 - [GEOGRAPHIC_DATA…" at bounding box center [177, 97] width 120 height 15
click at [220, 90] on select "[GEOGRAPHIC_DATA] COMPLEXO RESIDENCIAL [GEOGRAPHIC_DATA] 300 - [GEOGRAPHIC_DATA…" at bounding box center [177, 97] width 120 height 15
select select "a999329b-d322-46c5-b2df-9163b092fb9b"
click at [117, 90] on select "[GEOGRAPHIC_DATA] COMPLEXO RESIDENCIAL [GEOGRAPHIC_DATA] 300 - [GEOGRAPHIC_DATA…" at bounding box center [177, 97] width 120 height 15
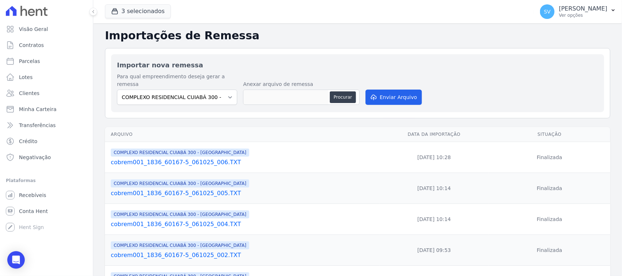
click at [347, 90] on div "Procurar" at bounding box center [301, 97] width 117 height 15
click at [344, 91] on button "Procurar" at bounding box center [343, 97] width 26 height 12
type input "cobrem001_1836_60167-5_061025_007.TXT"
click at [416, 90] on button "Enviar Arquivo" at bounding box center [394, 97] width 56 height 15
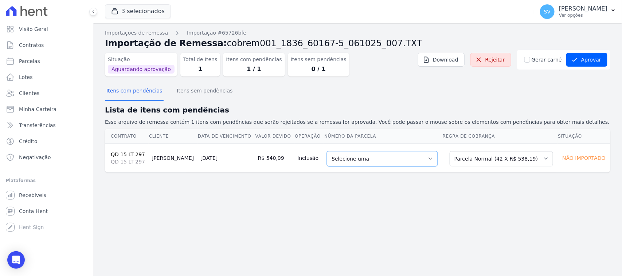
click at [382, 164] on select "Selecione uma 1 - 10/06/2025 - R$ 523,90 - Agendado 6 - 10/11/2025 - R$ 538,19 …" at bounding box center [382, 158] width 111 height 15
drag, startPoint x: 500, startPoint y: 108, endPoint x: 503, endPoint y: 146, distance: 38.8
click at [500, 108] on h2 "Lista de itens com pendências" at bounding box center [357, 110] width 505 height 11
click at [507, 161] on select "Selecione uma Nova Parcela Avulsa Parcela Avulsa Existente Parcela Normal (42 X…" at bounding box center [501, 158] width 103 height 15
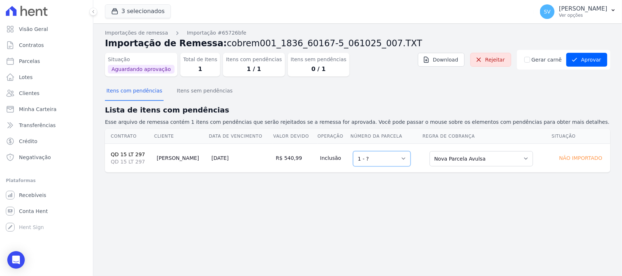
click at [386, 166] on select "Selecione uma 1 - ?" at bounding box center [382, 158] width 58 height 15
click at [454, 93] on div "Itens com pendências Itens sem pendências" at bounding box center [357, 91] width 505 height 18
click at [187, 98] on button "Itens sem pendências" at bounding box center [204, 91] width 59 height 19
click at [144, 99] on button "Itens com pendências" at bounding box center [134, 91] width 59 height 19
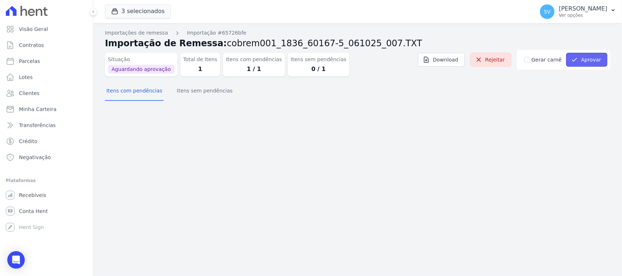
click at [578, 58] on icon "submit" at bounding box center [574, 59] width 7 height 7
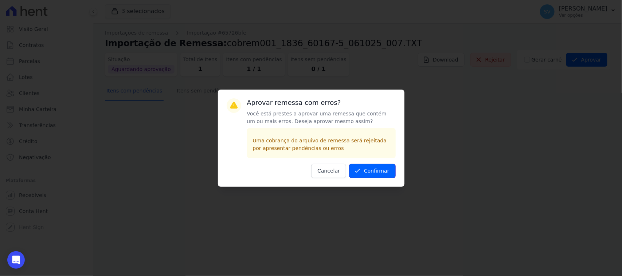
drag, startPoint x: 382, startPoint y: 168, endPoint x: 394, endPoint y: 167, distance: 12.5
click at [382, 168] on button "Confirmar" at bounding box center [372, 171] width 47 height 14
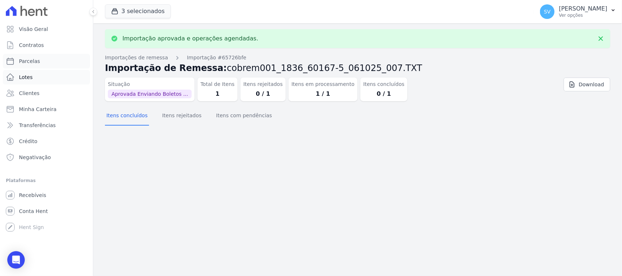
click at [52, 61] on link "Parcelas" at bounding box center [46, 61] width 87 height 15
click at [39, 65] on link "Parcelas" at bounding box center [46, 61] width 87 height 15
select select
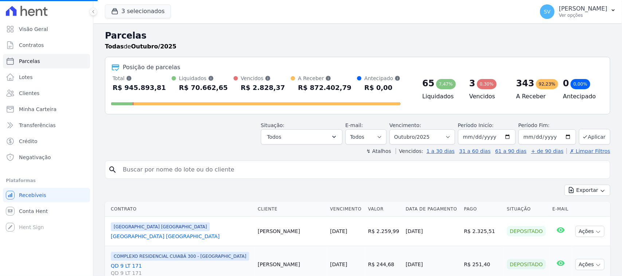
click at [255, 204] on th "Cliente" at bounding box center [291, 209] width 73 height 15
select select
click at [225, 168] on input "search" at bounding box center [362, 170] width 489 height 15
paste input "Khenvia Palomma Kayra Souza Nascimento"
type input "Khenvia Palomma Kayra Souza Nascimento"
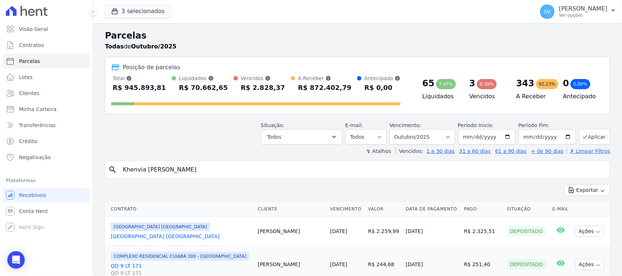
select select
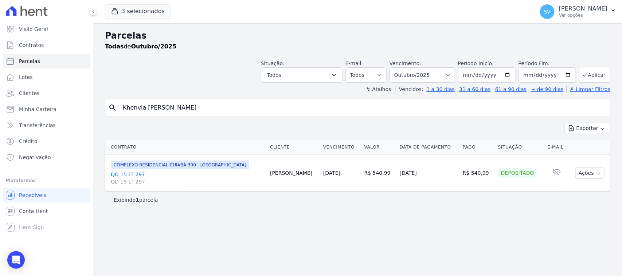
click at [262, 112] on input "Khenvia Palomma Kayra Souza Nascimento" at bounding box center [362, 108] width 489 height 15
type input "Khenvia Palomma Kayra Souza Nascimento"
select select
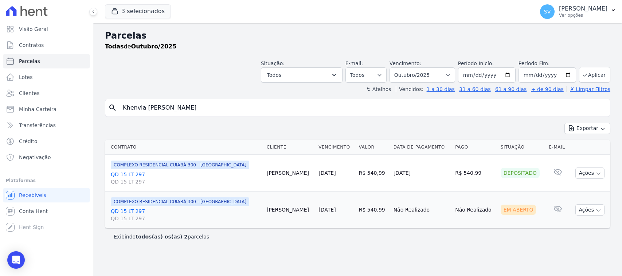
select select
click at [590, 215] on button "Ações" at bounding box center [589, 209] width 29 height 11
click at [578, 226] on link "Ver boleto" at bounding box center [587, 226] width 70 height 13
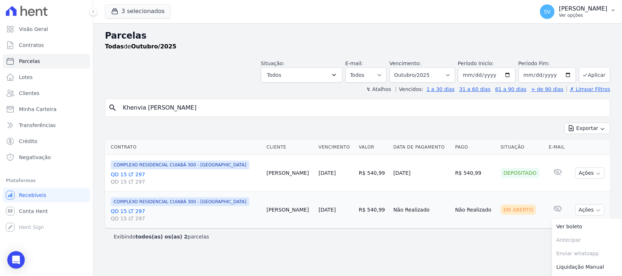
click at [559, 17] on div "SHIRLEY VANESSA SOUSA ALVES Ver opções" at bounding box center [583, 11] width 48 height 13
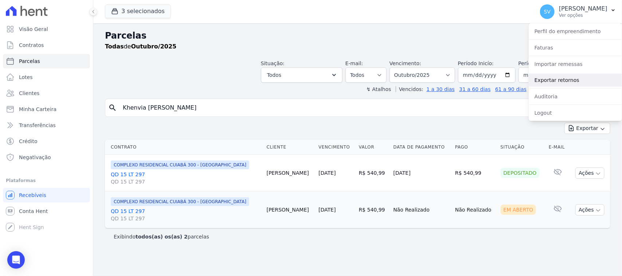
click at [571, 77] on link "Exportar retornos" at bounding box center [575, 80] width 93 height 13
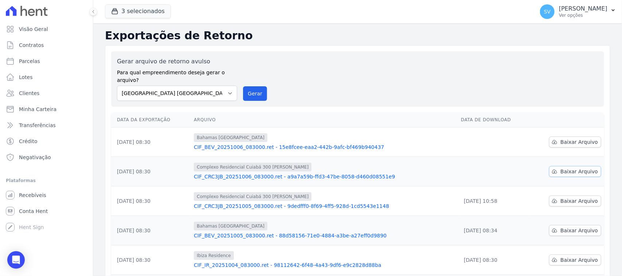
click at [579, 168] on span "Baixar Arquivo" at bounding box center [579, 171] width 38 height 7
click at [570, 40] on h2 "Exportações de Retorno" at bounding box center [357, 35] width 505 height 13
drag, startPoint x: 0, startPoint y: 0, endPoint x: 566, endPoint y: 139, distance: 582.4
click at [571, 138] on span "Baixar Arquivo" at bounding box center [579, 141] width 38 height 7
click at [400, 72] on div "Gerar arquivo de retorno avulso Para qual empreendimento deseja gerar o arquivo…" at bounding box center [357, 79] width 481 height 44
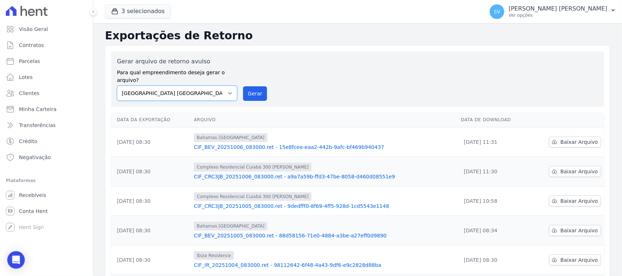
drag, startPoint x: 0, startPoint y: 0, endPoint x: 204, endPoint y: 87, distance: 222.0
click at [204, 87] on select "BAHAMAS EAST VILLAGE COMPLEXO RESIDENCIAL CUIABÁ 300 - JOÃO DE BARRO IBIZA RESI…" at bounding box center [177, 93] width 120 height 15
select select "a999329b-d322-46c5-b2df-9163b092fb9b"
click at [117, 86] on select "BAHAMAS EAST VILLAGE COMPLEXO RESIDENCIAL CUIABÁ 300 - JOÃO DE BARRO IBIZA RESI…" at bounding box center [177, 93] width 120 height 15
click at [252, 88] on button "Gerar" at bounding box center [255, 93] width 24 height 15
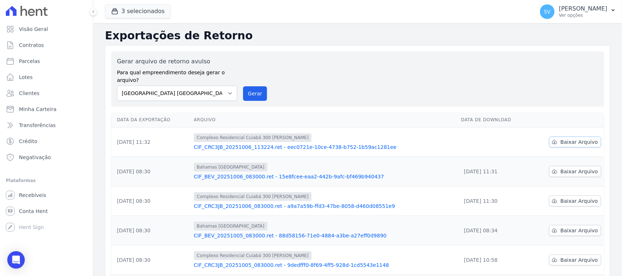
click at [560, 138] on span "Baixar Arquivo" at bounding box center [579, 141] width 38 height 7
click at [383, 73] on div "Gerar arquivo de retorno avulso Para qual empreendimento deseja gerar o arquivo…" at bounding box center [357, 79] width 481 height 44
click at [179, 86] on select "[GEOGRAPHIC_DATA] COMPLEXO RESIDENCIAL [GEOGRAPHIC_DATA] 300 - [GEOGRAPHIC_DATA…" at bounding box center [177, 93] width 120 height 15
drag, startPoint x: 225, startPoint y: 84, endPoint x: 227, endPoint y: 92, distance: 8.1
click at [225, 86] on select "[GEOGRAPHIC_DATA] COMPLEXO RESIDENCIAL [GEOGRAPHIC_DATA] 300 - [GEOGRAPHIC_DATA…" at bounding box center [177, 93] width 120 height 15
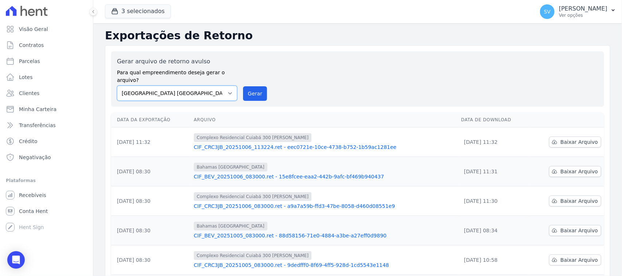
click at [117, 86] on select "[GEOGRAPHIC_DATA] COMPLEXO RESIDENCIAL [GEOGRAPHIC_DATA] 300 - [GEOGRAPHIC_DATA…" at bounding box center [177, 93] width 120 height 15
click at [242, 88] on div "Gerar arquivo de retorno avulso Para qual empreendimento deseja gerar o arquivo…" at bounding box center [357, 79] width 481 height 44
click at [258, 86] on button "Gerar" at bounding box center [255, 93] width 24 height 15
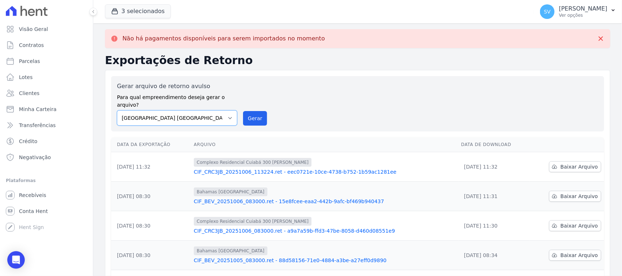
click at [207, 110] on select "[GEOGRAPHIC_DATA] COMPLEXO RESIDENCIAL [GEOGRAPHIC_DATA] 300 - [GEOGRAPHIC_DATA…" at bounding box center [177, 117] width 120 height 15
select select "a999329b-d322-46c5-b2df-9163b092fb9b"
click at [117, 110] on select "[GEOGRAPHIC_DATA] COMPLEXO RESIDENCIAL [GEOGRAPHIC_DATA] 300 - [GEOGRAPHIC_DATA…" at bounding box center [177, 117] width 120 height 15
drag, startPoint x: 243, startPoint y: 117, endPoint x: 343, endPoint y: 61, distance: 114.5
click at [243, 117] on button "Gerar" at bounding box center [255, 118] width 24 height 15
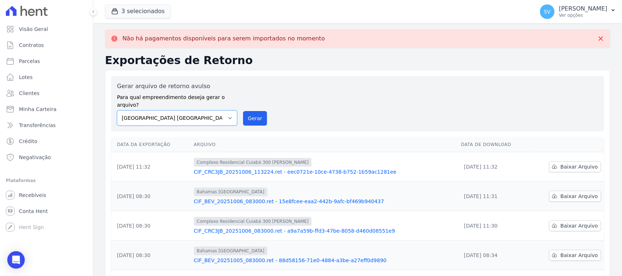
click at [176, 114] on select "BAHAMAS EAST VILLAGE COMPLEXO RESIDENCIAL CUIABÁ 300 - JOÃO DE BARRO IBIZA RESI…" at bounding box center [177, 117] width 120 height 15
select select "73a372cd-5640-41c8-aaea-11bd74619c10"
click at [117, 110] on select "BAHAMAS EAST VILLAGE COMPLEXO RESIDENCIAL CUIABÁ 300 - JOÃO DE BARRO IBIZA RESI…" at bounding box center [177, 117] width 120 height 15
click at [247, 117] on button "Gerar" at bounding box center [255, 118] width 24 height 15
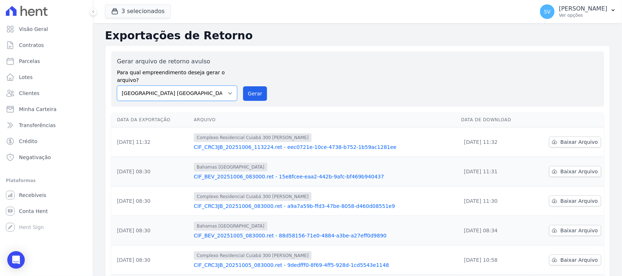
drag, startPoint x: 200, startPoint y: 88, endPoint x: 203, endPoint y: 93, distance: 5.2
click at [200, 88] on select "BAHAMAS EAST VILLAGE COMPLEXO RESIDENCIAL CUIABÁ 300 - JOÃO DE BARRO IBIZA RESI…" at bounding box center [177, 93] width 120 height 15
select select "a999329b-d322-46c5-b2df-9163b092fb9b"
click at [117, 86] on select "BAHAMAS EAST VILLAGE COMPLEXO RESIDENCIAL CUIABÁ 300 - JOÃO DE BARRO IBIZA RESI…" at bounding box center [177, 93] width 120 height 15
drag, startPoint x: 261, startPoint y: 90, endPoint x: 341, endPoint y: 71, distance: 81.9
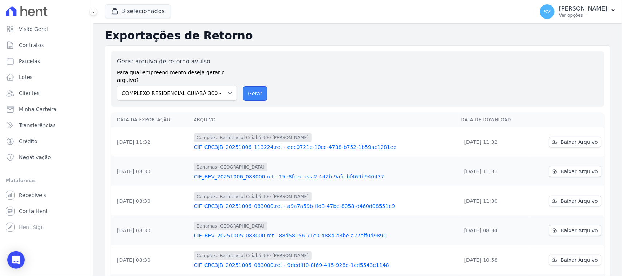
click at [261, 90] on button "Gerar" at bounding box center [255, 93] width 24 height 15
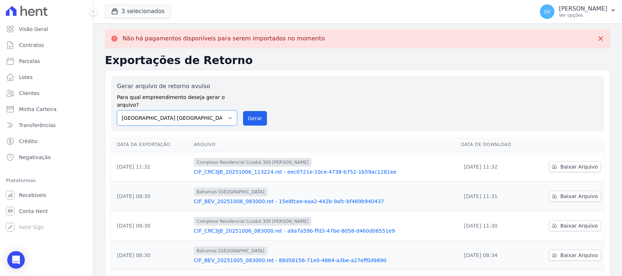
click at [216, 110] on select "BAHAMAS EAST VILLAGE COMPLEXO RESIDENCIAL CUIABÁ 300 - JOÃO DE BARRO IBIZA RESI…" at bounding box center [177, 117] width 120 height 15
click at [117, 110] on select "BAHAMAS EAST VILLAGE COMPLEXO RESIDENCIAL CUIABÁ 300 - JOÃO DE BARRO IBIZA RESI…" at bounding box center [177, 117] width 120 height 15
drag, startPoint x: 259, startPoint y: 109, endPoint x: 353, endPoint y: 68, distance: 102.5
click at [258, 111] on button "Gerar" at bounding box center [255, 118] width 24 height 15
click at [200, 110] on select "BAHAMAS EAST VILLAGE COMPLEXO RESIDENCIAL CUIABÁ 300 - JOÃO DE BARRO IBIZA RESI…" at bounding box center [177, 117] width 120 height 15
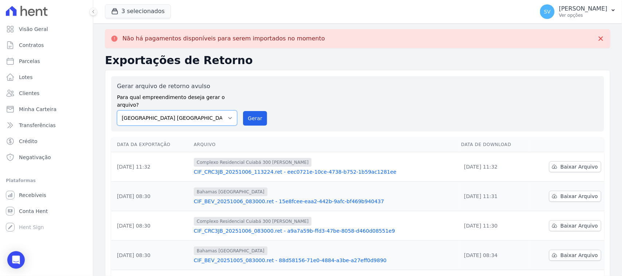
select select "73a372cd-5640-41c8-aaea-11bd74619c10"
click at [117, 110] on select "BAHAMAS EAST VILLAGE COMPLEXO RESIDENCIAL CUIABÁ 300 - JOÃO DE BARRO IBIZA RESI…" at bounding box center [177, 117] width 120 height 15
drag, startPoint x: 249, startPoint y: 106, endPoint x: 333, endPoint y: 67, distance: 92.8
click at [249, 111] on button "Gerar" at bounding box center [255, 118] width 24 height 15
click at [330, 93] on div "Gerar arquivo de retorno avulso Para qual empreendimento deseja gerar o arquivo…" at bounding box center [357, 104] width 481 height 44
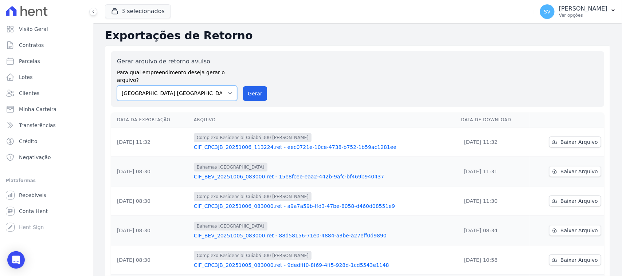
click at [196, 91] on select "BAHAMAS EAST VILLAGE COMPLEXO RESIDENCIAL CUIABÁ 300 - JOÃO DE BARRO IBIZA RESI…" at bounding box center [177, 93] width 120 height 15
select select "a999329b-d322-46c5-b2df-9163b092fb9b"
click at [117, 86] on select "BAHAMAS EAST VILLAGE COMPLEXO RESIDENCIAL CUIABÁ 300 - JOÃO DE BARRO IBIZA RESI…" at bounding box center [177, 93] width 120 height 15
drag, startPoint x: 255, startPoint y: 81, endPoint x: 347, endPoint y: 64, distance: 93.4
click at [256, 86] on button "Gerar" at bounding box center [255, 93] width 24 height 15
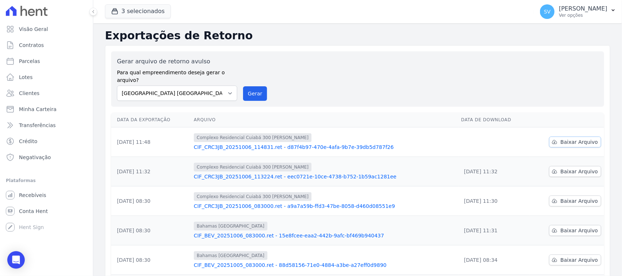
click at [582, 138] on span "Baixar Arquivo" at bounding box center [579, 141] width 38 height 7
click at [208, 90] on select "[GEOGRAPHIC_DATA] COMPLEXO RESIDENCIAL [GEOGRAPHIC_DATA] 300 - [GEOGRAPHIC_DATA…" at bounding box center [177, 93] width 120 height 15
select select "a999329b-d322-46c5-b2df-9163b092fb9b"
click at [117, 86] on select "[GEOGRAPHIC_DATA] COMPLEXO RESIDENCIAL [GEOGRAPHIC_DATA] 300 - [GEOGRAPHIC_DATA…" at bounding box center [177, 93] width 120 height 15
drag, startPoint x: 254, startPoint y: 86, endPoint x: 341, endPoint y: 71, distance: 88.7
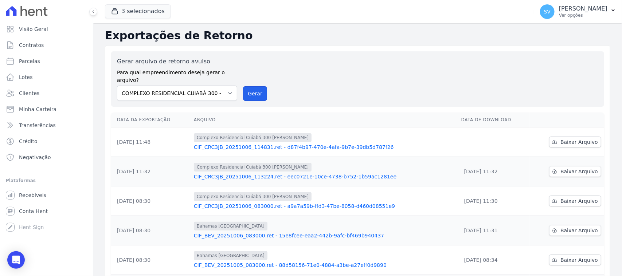
click at [254, 88] on button "Gerar" at bounding box center [255, 93] width 24 height 15
click at [210, 98] on div "Gerar arquivo de retorno avulso Para qual empreendimento deseja gerar o arquivo…" at bounding box center [357, 78] width 493 height 55
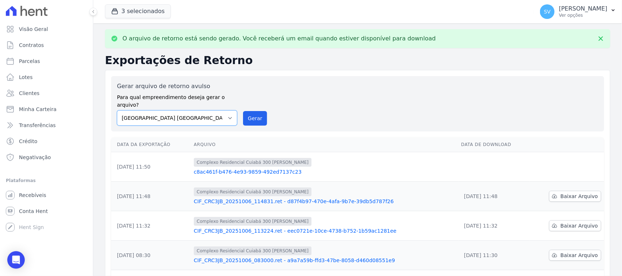
drag, startPoint x: 207, startPoint y: 108, endPoint x: 211, endPoint y: 109, distance: 3.9
click at [207, 110] on select "[GEOGRAPHIC_DATA] COMPLEXO RESIDENCIAL [GEOGRAPHIC_DATA] 300 - [GEOGRAPHIC_DATA…" at bounding box center [177, 117] width 120 height 15
click at [117, 110] on select "[GEOGRAPHIC_DATA] COMPLEXO RESIDENCIAL [GEOGRAPHIC_DATA] 300 - [GEOGRAPHIC_DATA…" at bounding box center [177, 117] width 120 height 15
click at [252, 111] on button "Gerar" at bounding box center [255, 118] width 24 height 15
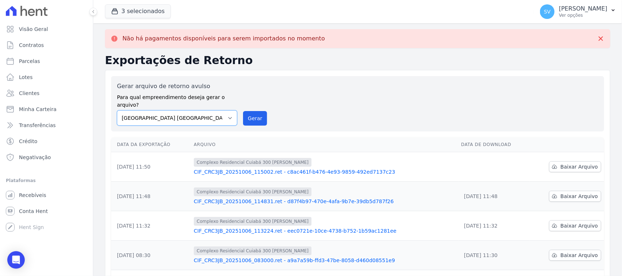
click at [211, 113] on select "[GEOGRAPHIC_DATA] COMPLEXO RESIDENCIAL [GEOGRAPHIC_DATA] 300 - [GEOGRAPHIC_DATA…" at bounding box center [177, 117] width 120 height 15
select select "73a372cd-5640-41c8-aaea-11bd74619c10"
click at [117, 110] on select "[GEOGRAPHIC_DATA] COMPLEXO RESIDENCIAL [GEOGRAPHIC_DATA] 300 - [GEOGRAPHIC_DATA…" at bounding box center [177, 117] width 120 height 15
drag, startPoint x: 254, startPoint y: 109, endPoint x: 331, endPoint y: 62, distance: 89.4
click at [254, 111] on button "Gerar" at bounding box center [255, 118] width 24 height 15
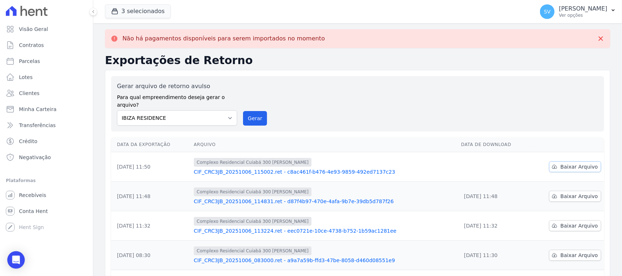
click at [552, 164] on icon at bounding box center [555, 167] width 6 height 6
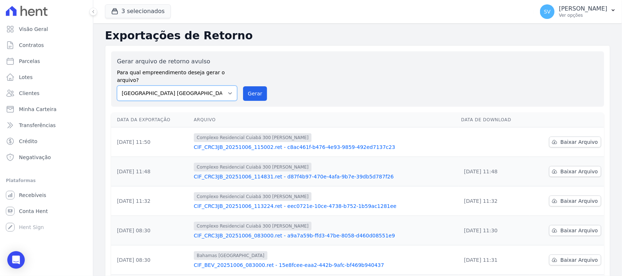
click at [164, 86] on select "[GEOGRAPHIC_DATA] COMPLEXO RESIDENCIAL [GEOGRAPHIC_DATA] 300 - [GEOGRAPHIC_DATA…" at bounding box center [177, 93] width 120 height 15
click at [117, 86] on select "[GEOGRAPHIC_DATA] COMPLEXO RESIDENCIAL [GEOGRAPHIC_DATA] 300 - [GEOGRAPHIC_DATA…" at bounding box center [177, 93] width 120 height 15
click at [256, 86] on button "Gerar" at bounding box center [255, 93] width 24 height 15
drag, startPoint x: 210, startPoint y: 87, endPoint x: 211, endPoint y: 90, distance: 3.8
click at [210, 87] on select "[GEOGRAPHIC_DATA] COMPLEXO RESIDENCIAL [GEOGRAPHIC_DATA] 300 - [GEOGRAPHIC_DATA…" at bounding box center [177, 93] width 120 height 15
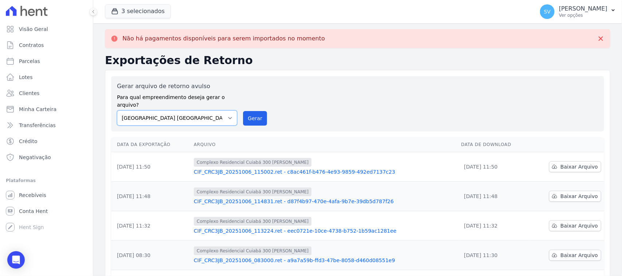
click at [223, 110] on select "[GEOGRAPHIC_DATA] COMPLEXO RESIDENCIAL [GEOGRAPHIC_DATA] 300 - [GEOGRAPHIC_DATA…" at bounding box center [177, 117] width 120 height 15
select select "a999329b-d322-46c5-b2df-9163b092fb9b"
click at [117, 110] on select "[GEOGRAPHIC_DATA] COMPLEXO RESIDENCIAL [GEOGRAPHIC_DATA] 300 - [GEOGRAPHIC_DATA…" at bounding box center [177, 117] width 120 height 15
click at [253, 111] on button "Gerar" at bounding box center [255, 118] width 24 height 15
click at [178, 118] on div "Gerar arquivo de retorno avulso Para qual empreendimento deseja gerar o arquivo…" at bounding box center [357, 103] width 493 height 55
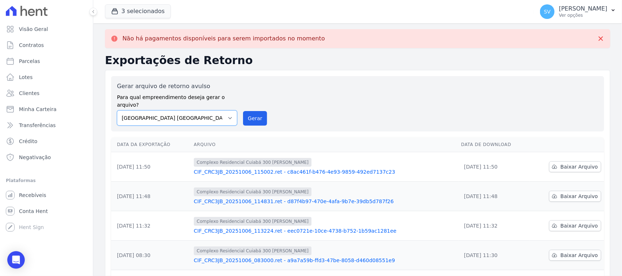
select select "73a372cd-5640-41c8-aaea-11bd74619c10"
click at [117, 110] on select "[GEOGRAPHIC_DATA] COMPLEXO RESIDENCIAL [GEOGRAPHIC_DATA] 300 - [GEOGRAPHIC_DATA…" at bounding box center [177, 117] width 120 height 15
click at [259, 112] on button "Gerar" at bounding box center [255, 118] width 24 height 15
click at [41, 92] on link "Clientes" at bounding box center [46, 93] width 87 height 15
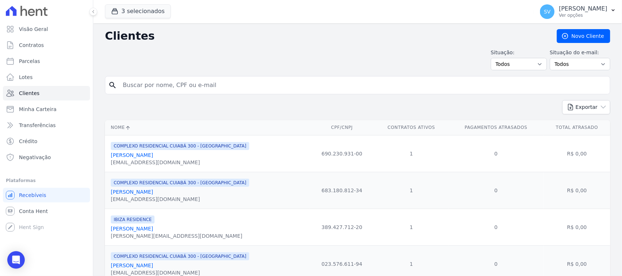
click at [207, 81] on input "search" at bounding box center [362, 85] width 489 height 15
click at [513, 63] on select "Todos Adimplentes Inadimplentes" at bounding box center [519, 64] width 56 height 12
select select "overdue"
click at [492, 58] on select "Todos Adimplentes Inadimplentes" at bounding box center [519, 64] width 56 height 12
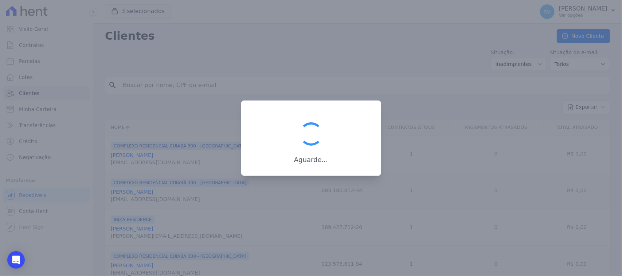
click at [374, 46] on div at bounding box center [311, 138] width 622 height 276
click at [347, 61] on div at bounding box center [311, 138] width 622 height 276
click at [352, 60] on div at bounding box center [311, 138] width 622 height 276
click at [181, 39] on div at bounding box center [311, 138] width 622 height 276
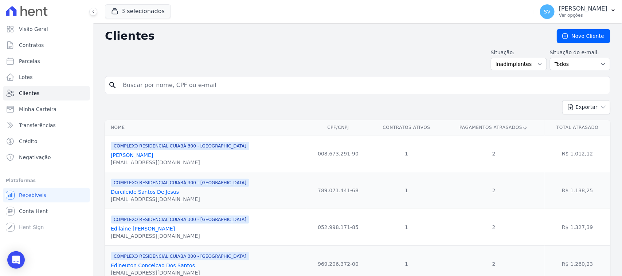
click at [213, 82] on input "search" at bounding box center [362, 85] width 489 height 15
click at [527, 65] on select "Todos Adimplentes Inadimplentes" at bounding box center [519, 64] width 56 height 12
click at [313, 60] on div "Situação: Todos Adimplentes Inadimplentes Situação do e-mail: Todos Confirmado …" at bounding box center [357, 60] width 505 height 22
click at [332, 41] on h2 "Clientes" at bounding box center [325, 36] width 440 height 13
drag, startPoint x: 159, startPoint y: 157, endPoint x: 108, endPoint y: 156, distance: 50.7
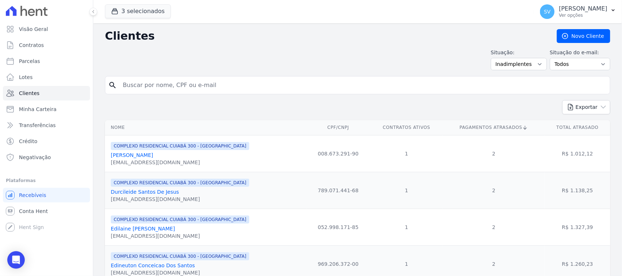
click at [108, 156] on td "COMPLEXO RESIDENCIAL CUIABÁ 300 - [GEOGRAPHIC_DATA] [PERSON_NAME] [EMAIL_ADDRES…" at bounding box center [206, 153] width 202 height 37
copy link "[PERSON_NAME]"
click at [257, 52] on div "Situação: Todos Adimplentes Inadimplentes Situação do e-mail: Todos Confirmado …" at bounding box center [357, 60] width 505 height 22
drag, startPoint x: 177, startPoint y: 194, endPoint x: 109, endPoint y: 190, distance: 67.5
click at [109, 190] on td "COMPLEXO RESIDENCIAL CUIABÁ 300 - [GEOGRAPHIC_DATA] [PERSON_NAME] De Jesus [EMA…" at bounding box center [206, 190] width 202 height 37
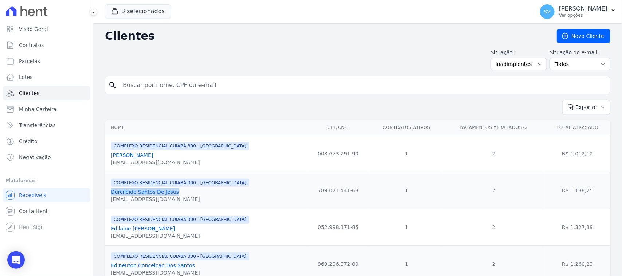
copy link "Durcileide Santos De Jesus"
